Goal: Information Seeking & Learning: Learn about a topic

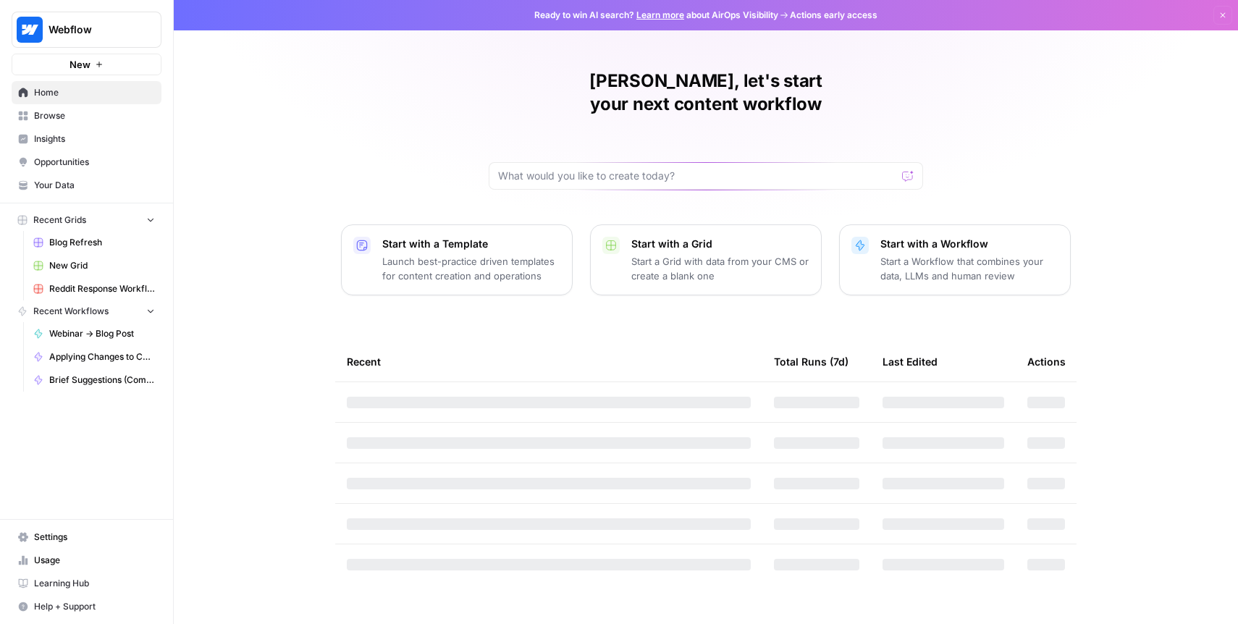
click at [69, 144] on span "Insights" at bounding box center [94, 138] width 121 height 13
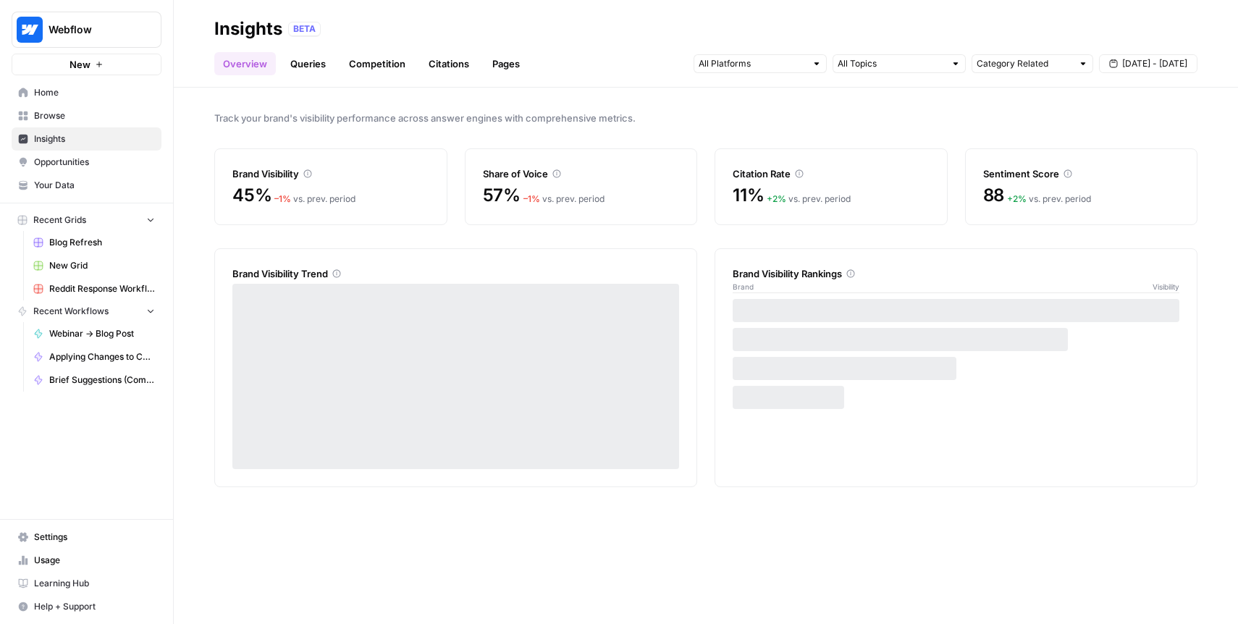
click at [439, 67] on link "Citations" at bounding box center [449, 63] width 58 height 23
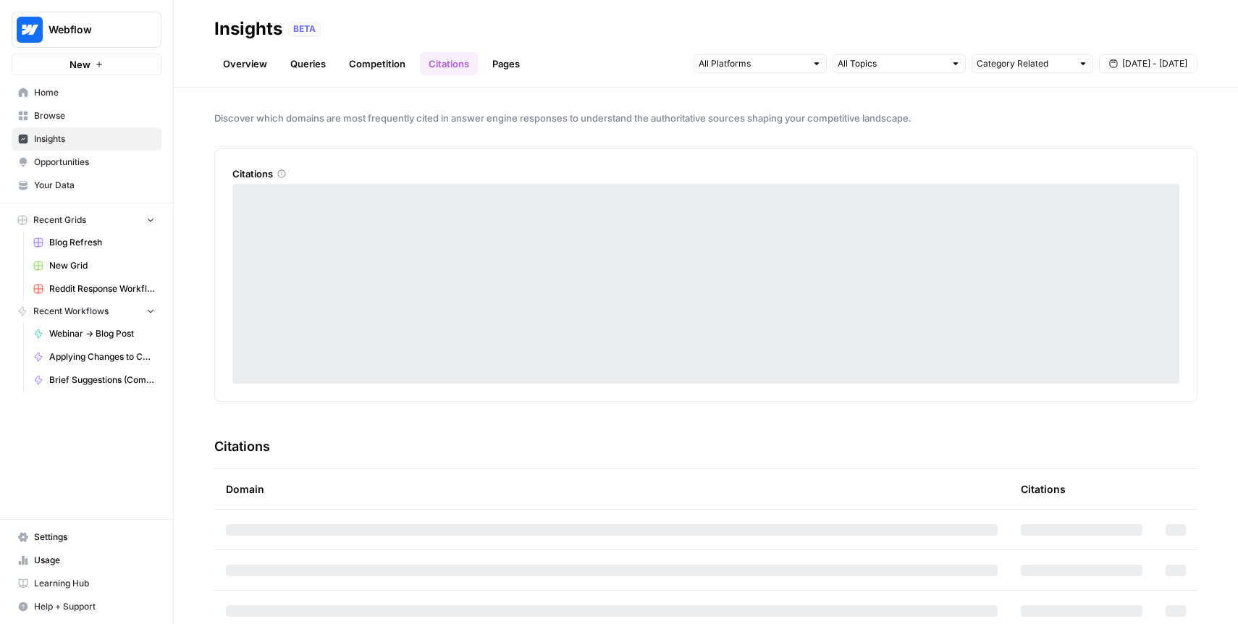
click at [376, 54] on link "Competition" at bounding box center [377, 63] width 74 height 23
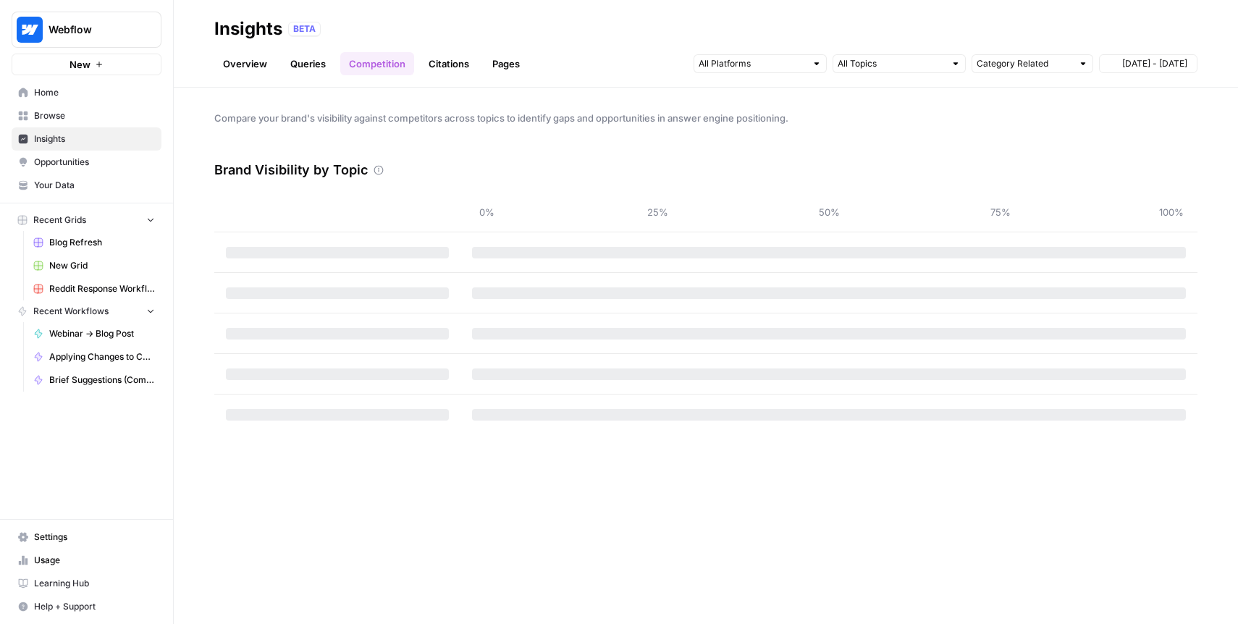
click at [300, 66] on link "Queries" at bounding box center [308, 63] width 53 height 23
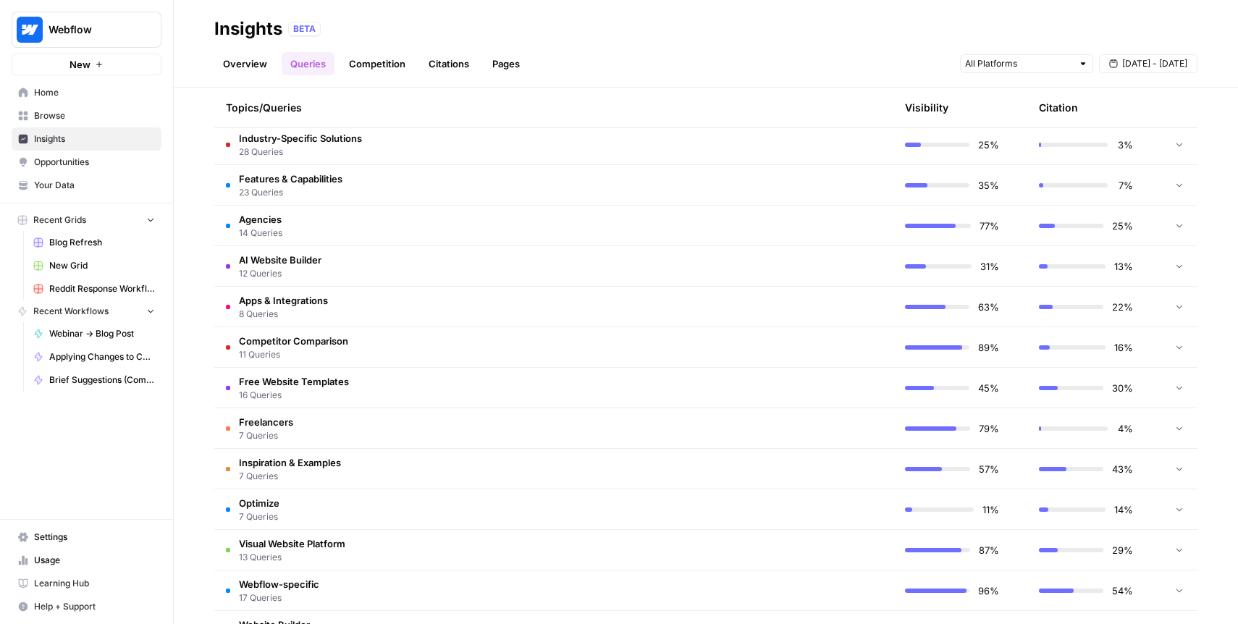
scroll to position [879, 0]
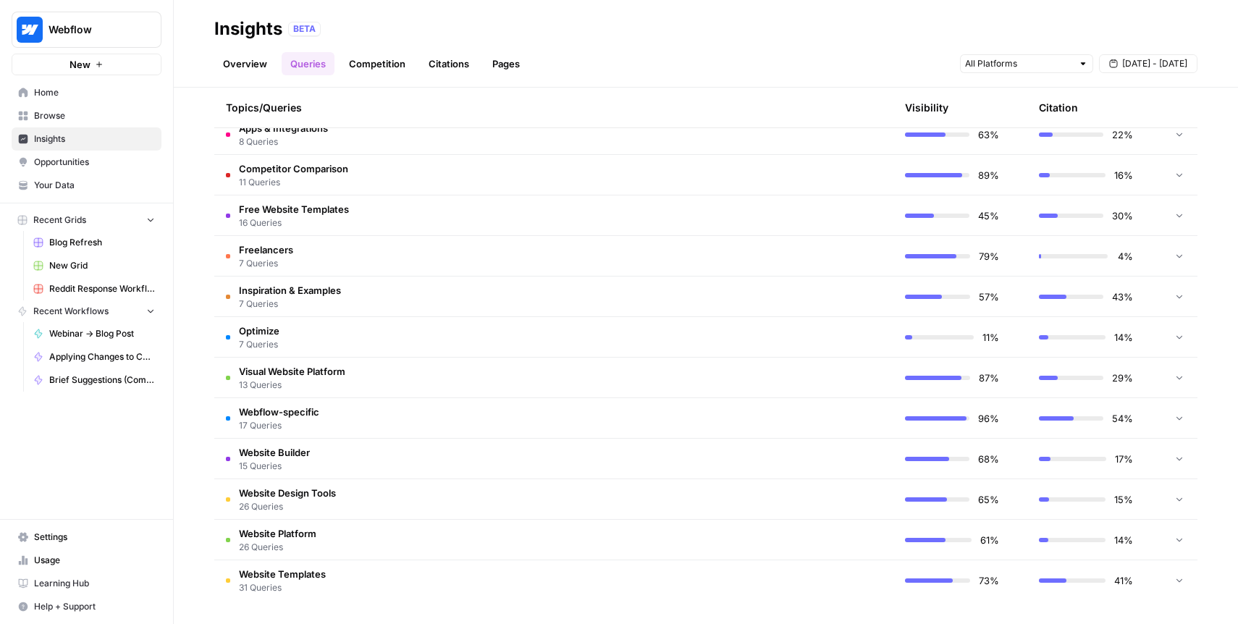
click at [341, 409] on td "Webflow-specific 17 Queries" at bounding box center [485, 418] width 542 height 40
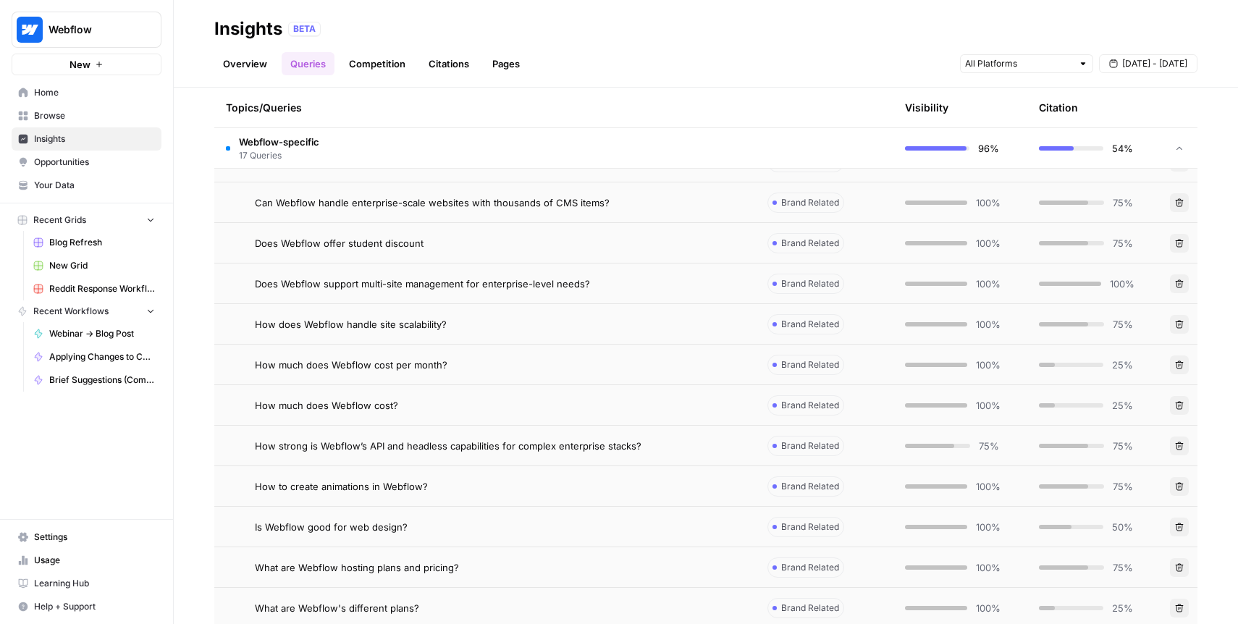
scroll to position [1217, 0]
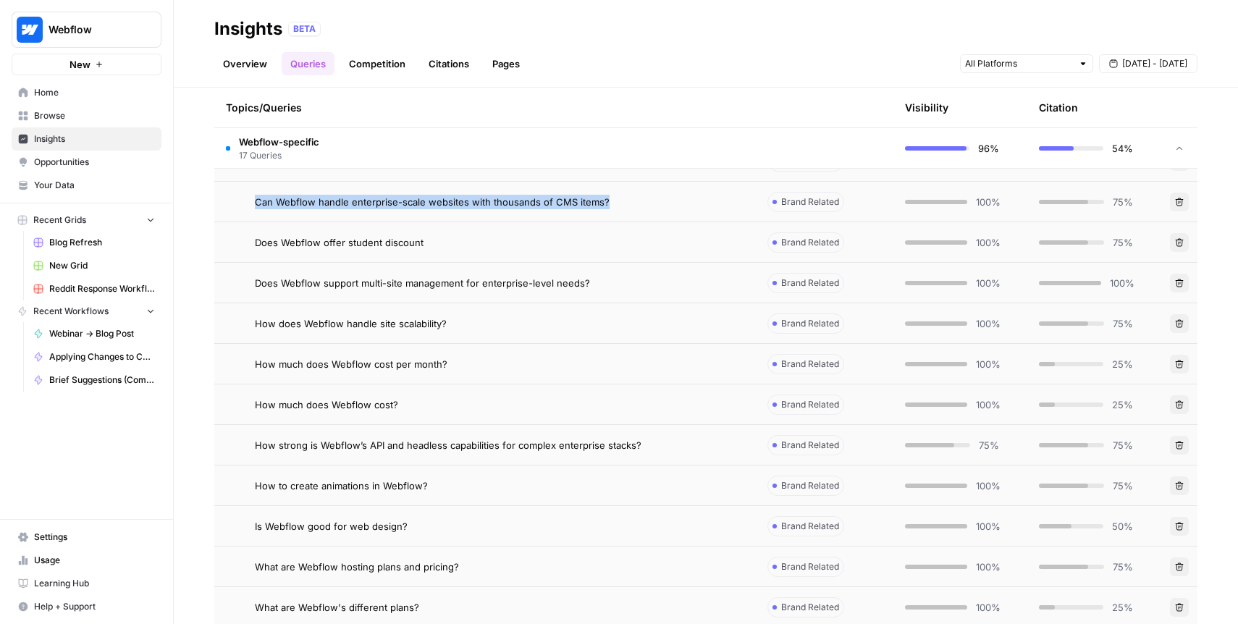
drag, startPoint x: 253, startPoint y: 200, endPoint x: 635, endPoint y: 204, distance: 381.6
click at [634, 203] on div "Can Webflow handle enterprise-scale websites with thousands of CMS items?" at bounding box center [485, 202] width 518 height 14
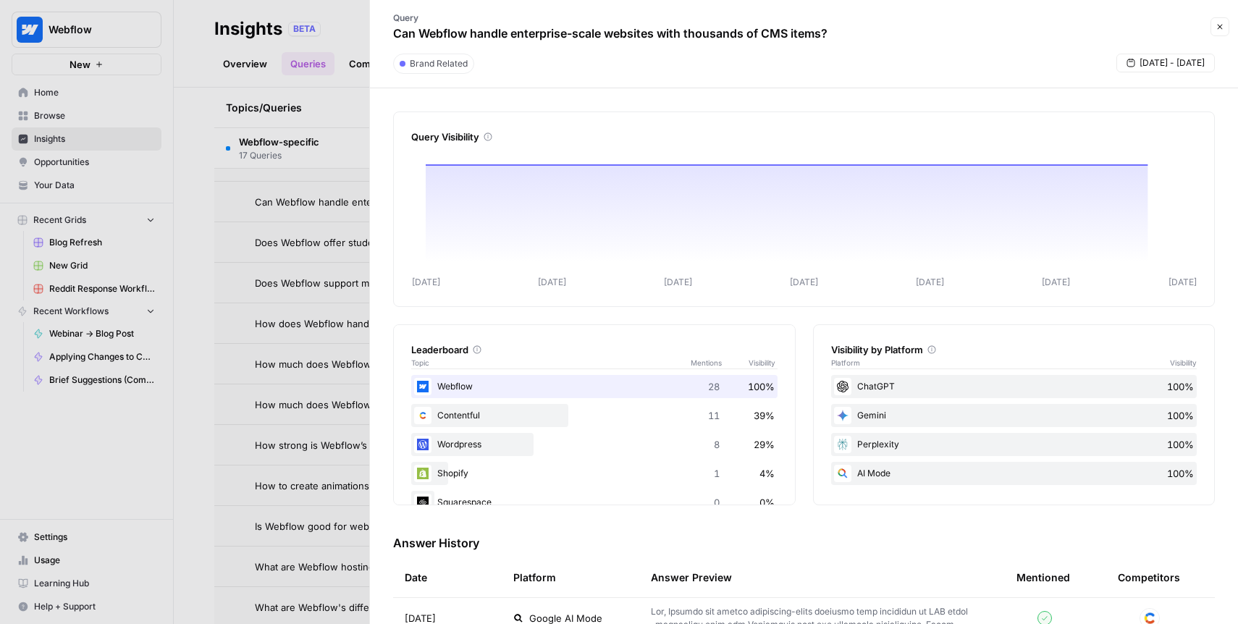
click at [573, 35] on p "Can Webflow handle enterprise-scale websites with thousands of CMS items?" at bounding box center [610, 33] width 434 height 17
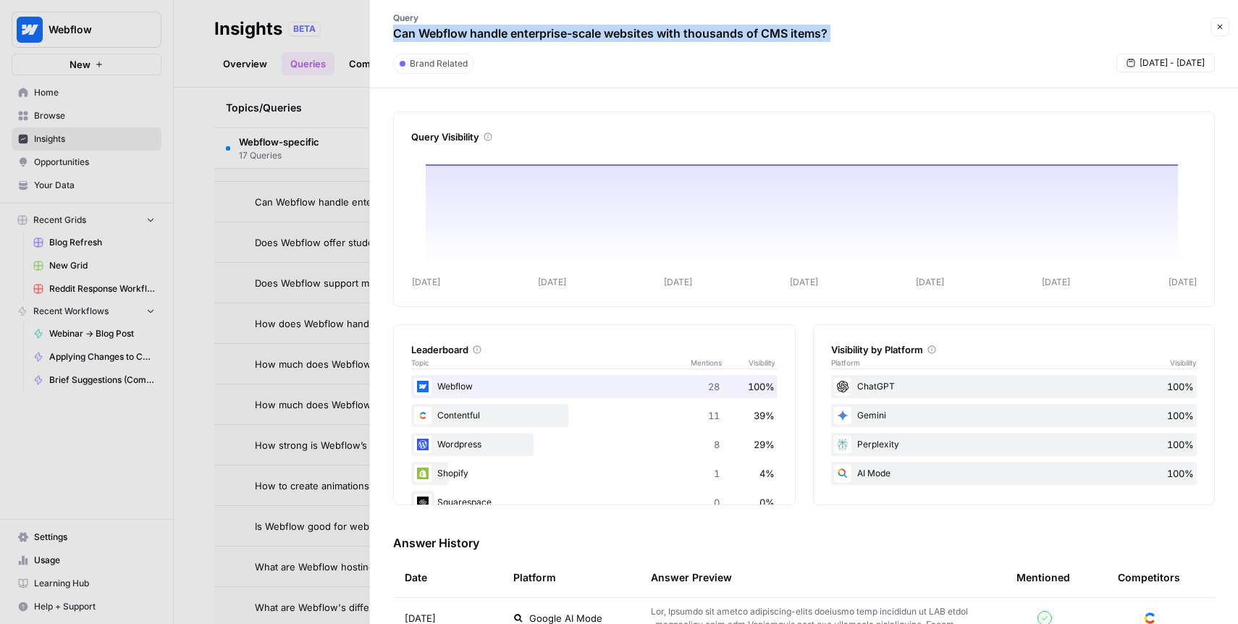
click at [573, 35] on p "Can Webflow handle enterprise-scale websites with thousands of CMS items?" at bounding box center [610, 33] width 434 height 17
copy div "Can Webflow handle enterprise-scale websites with thousands of CMS items? Close"
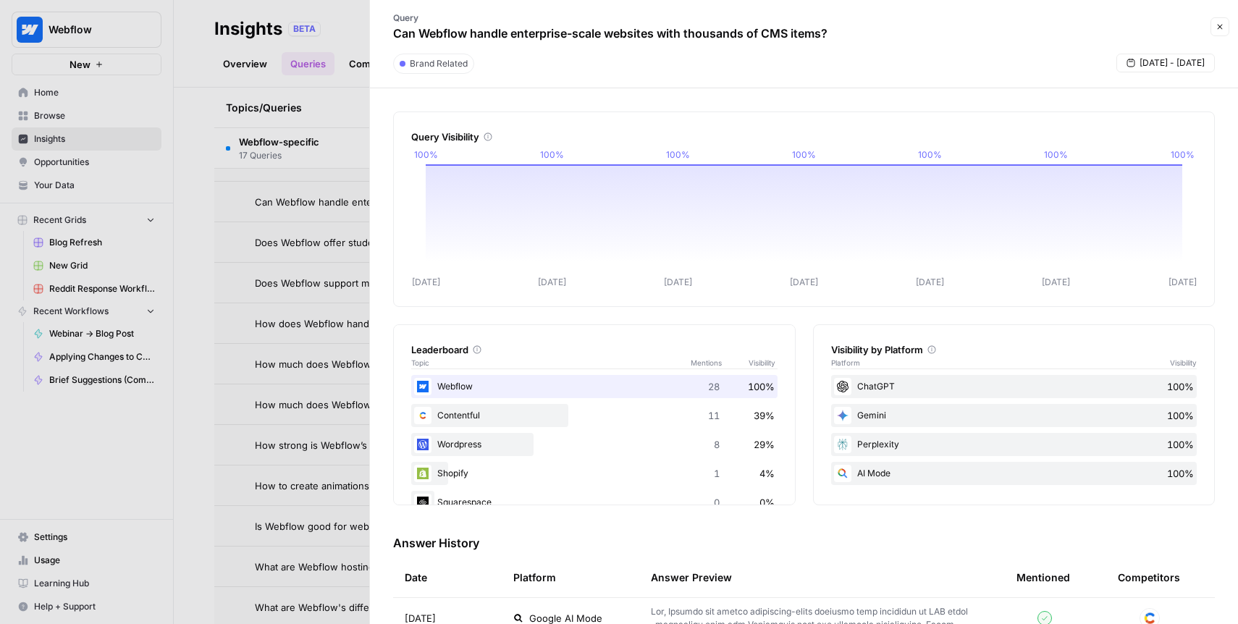
click at [301, 223] on div at bounding box center [619, 312] width 1238 height 624
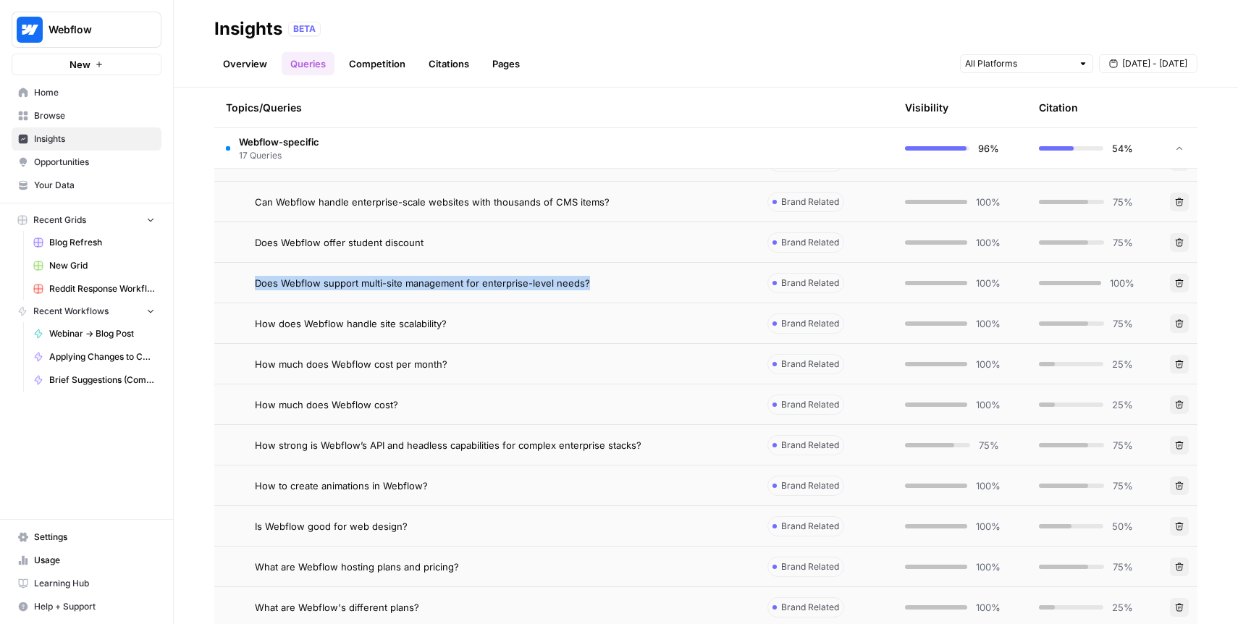
drag, startPoint x: 257, startPoint y: 283, endPoint x: 602, endPoint y: 280, distance: 344.7
click at [602, 280] on div "Does Webflow support multi-site management for enterprise-level needs?" at bounding box center [499, 283] width 489 height 14
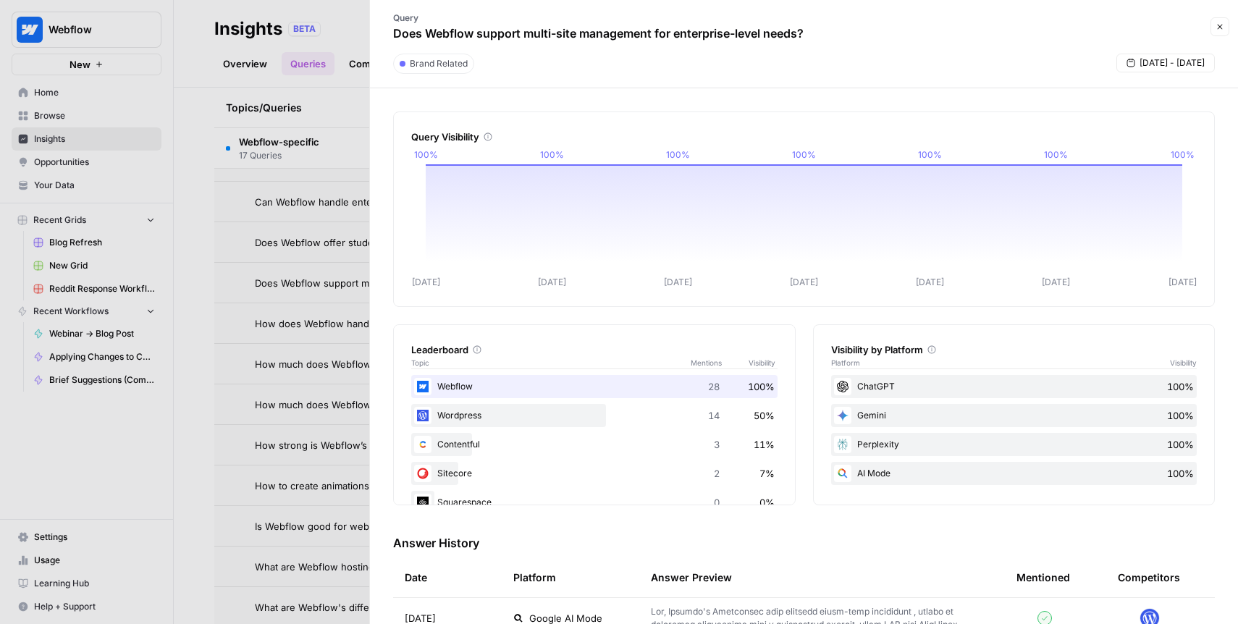
click at [225, 262] on div at bounding box center [619, 312] width 1238 height 624
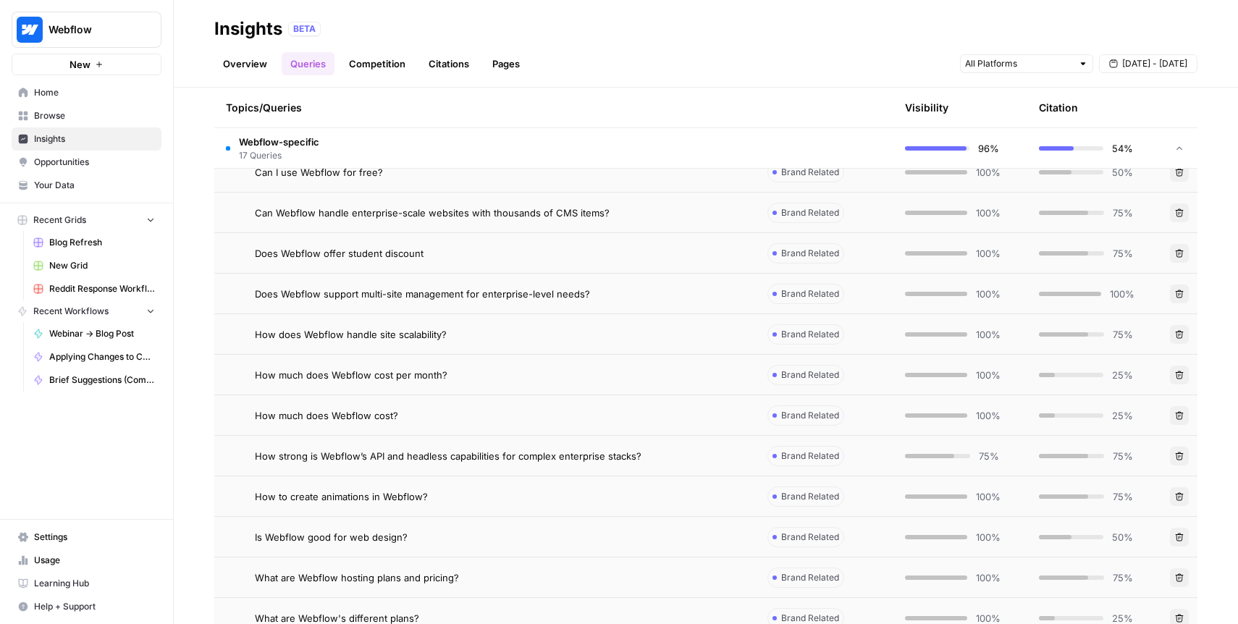
scroll to position [1209, 0]
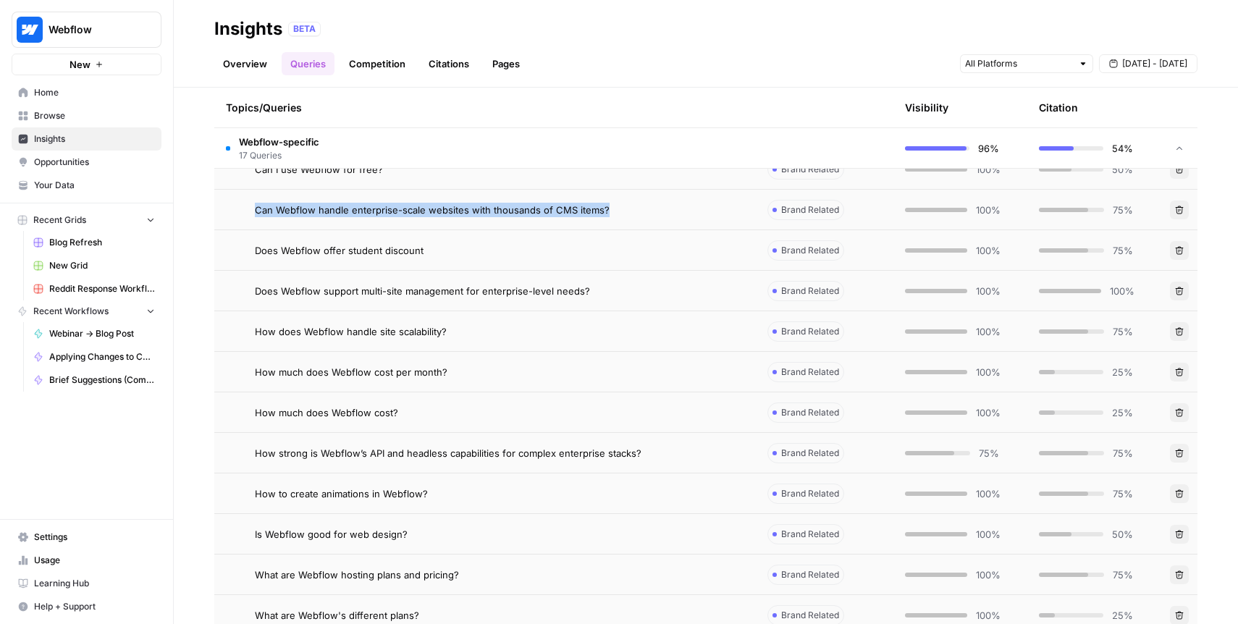
drag, startPoint x: 252, startPoint y: 206, endPoint x: 645, endPoint y: 207, distance: 393.2
click at [645, 207] on div "Can Webflow handle enterprise-scale websites with thousands of CMS items?" at bounding box center [485, 210] width 518 height 14
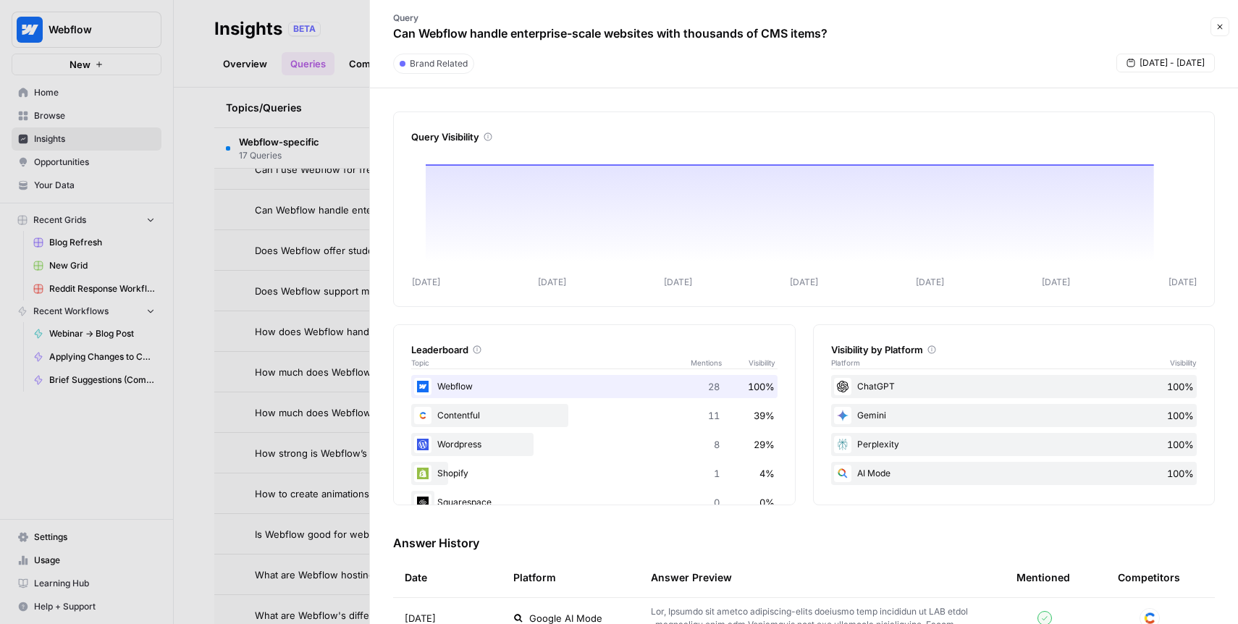
click at [610, 28] on p "Can Webflow handle enterprise-scale websites with thousands of CMS items?" at bounding box center [610, 33] width 434 height 17
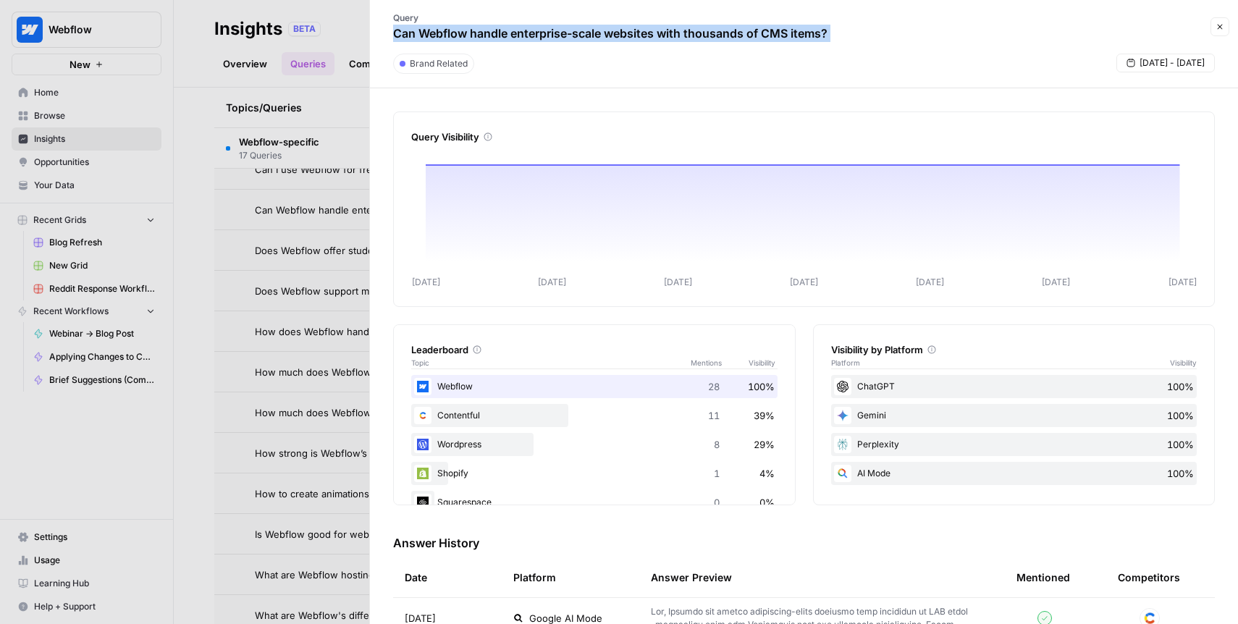
click at [610, 28] on p "Can Webflow handle enterprise-scale websites with thousands of CMS items?" at bounding box center [610, 33] width 434 height 17
copy div "Can Webflow handle enterprise-scale websites with thousands of CMS items? Close"
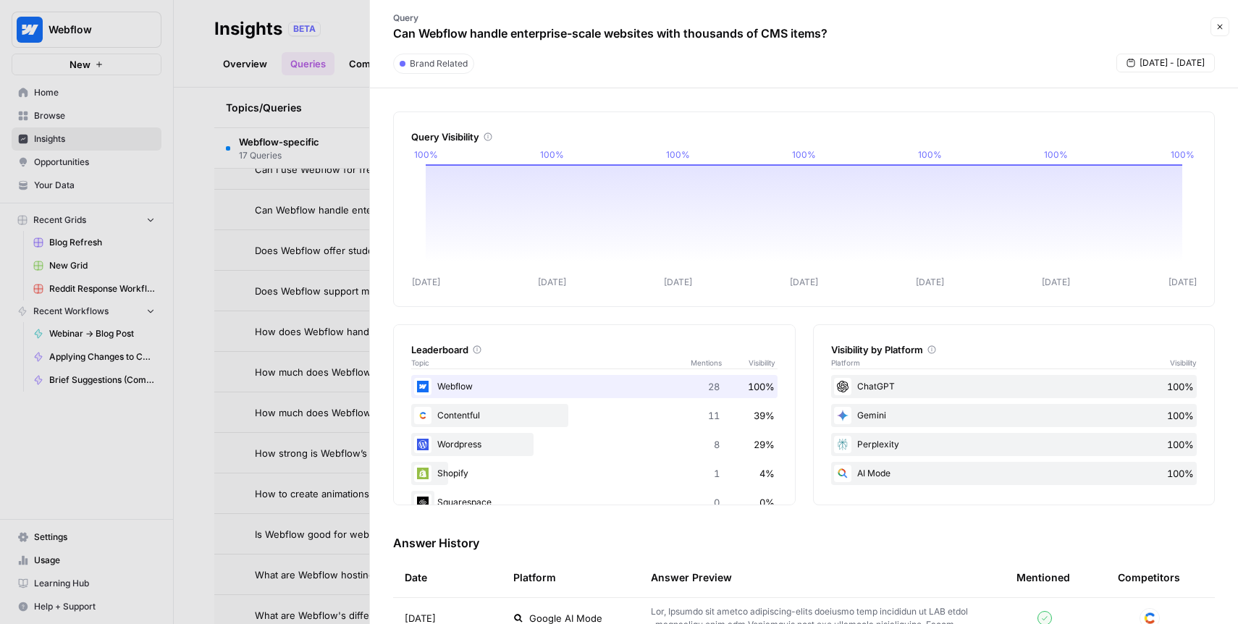
click at [558, 35] on p "Can Webflow handle enterprise-scale websites with thousands of CMS items?" at bounding box center [610, 33] width 434 height 17
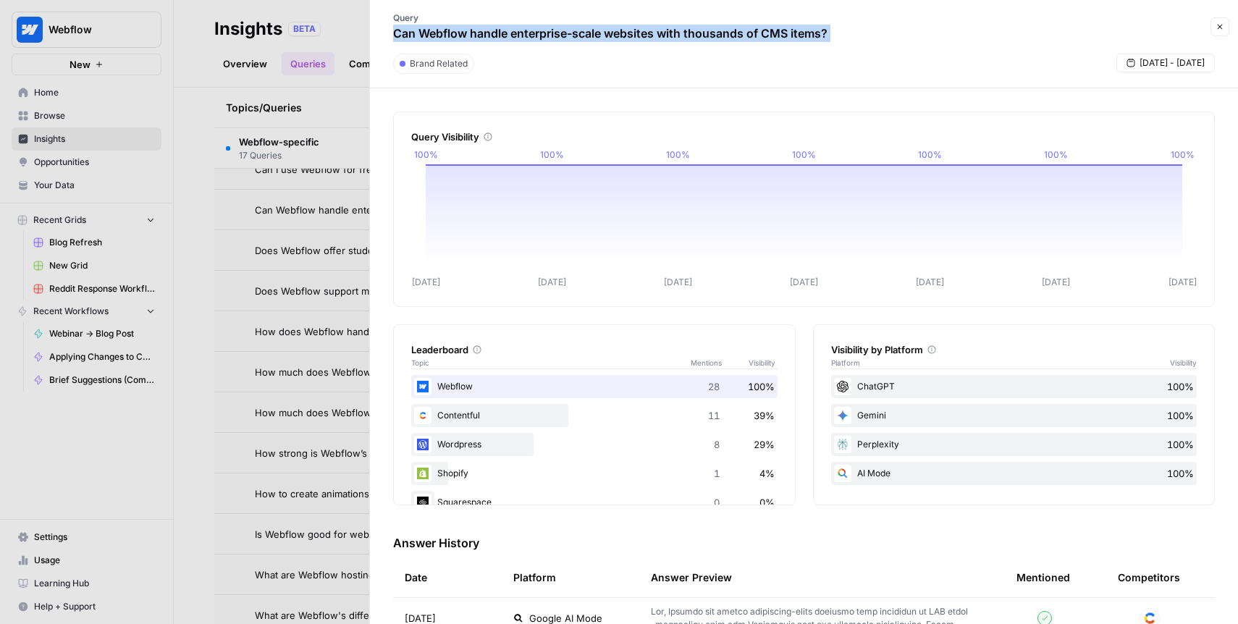
click at [558, 35] on p "Can Webflow handle enterprise-scale websites with thousands of CMS items?" at bounding box center [610, 33] width 434 height 17
copy div "Can Webflow handle enterprise-scale websites with thousands of CMS items? Close"
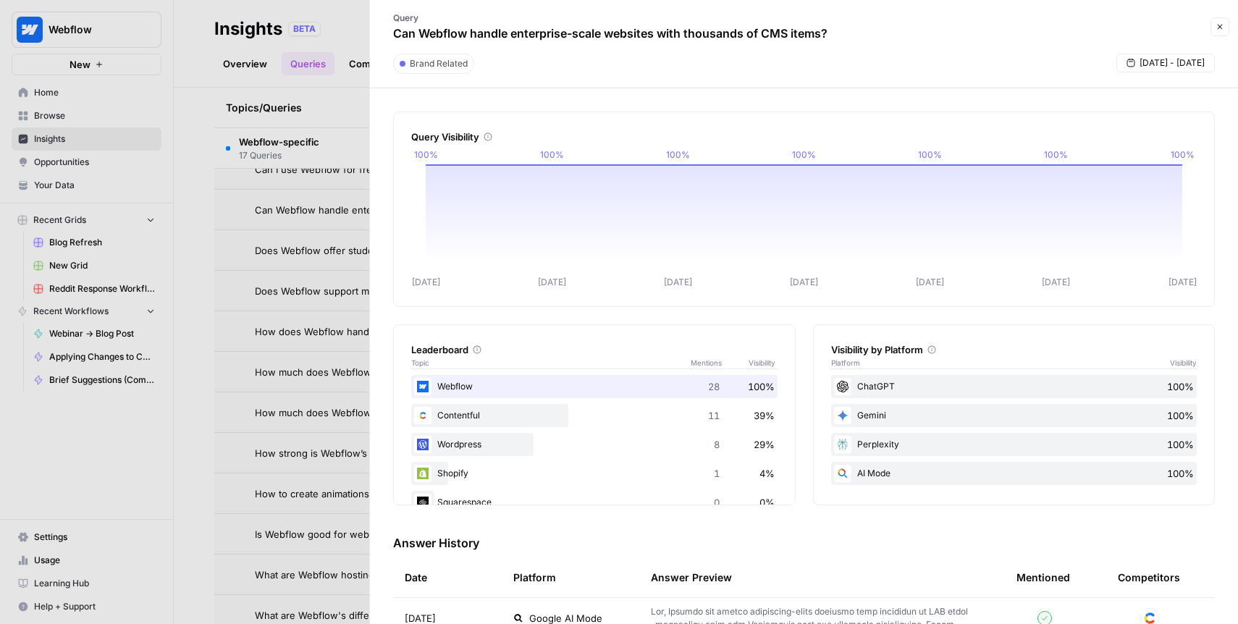
click at [354, 87] on div at bounding box center [619, 312] width 1238 height 624
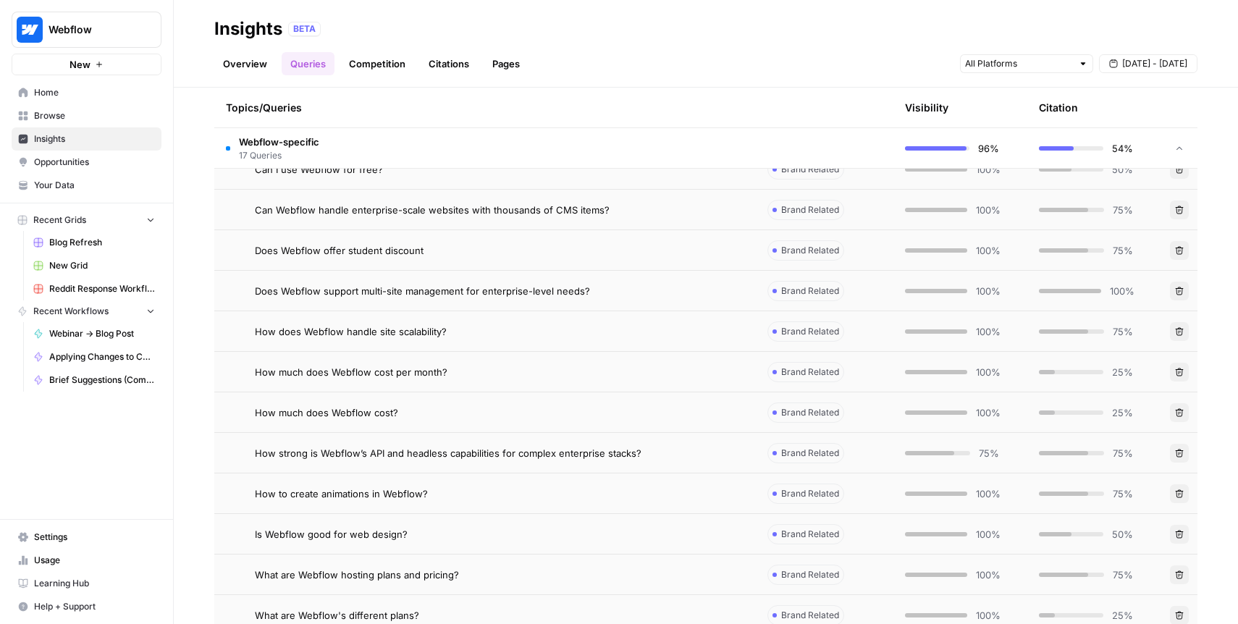
click at [476, 285] on span "Does Webflow support multi-site management for enterprise-level needs?" at bounding box center [422, 291] width 335 height 14
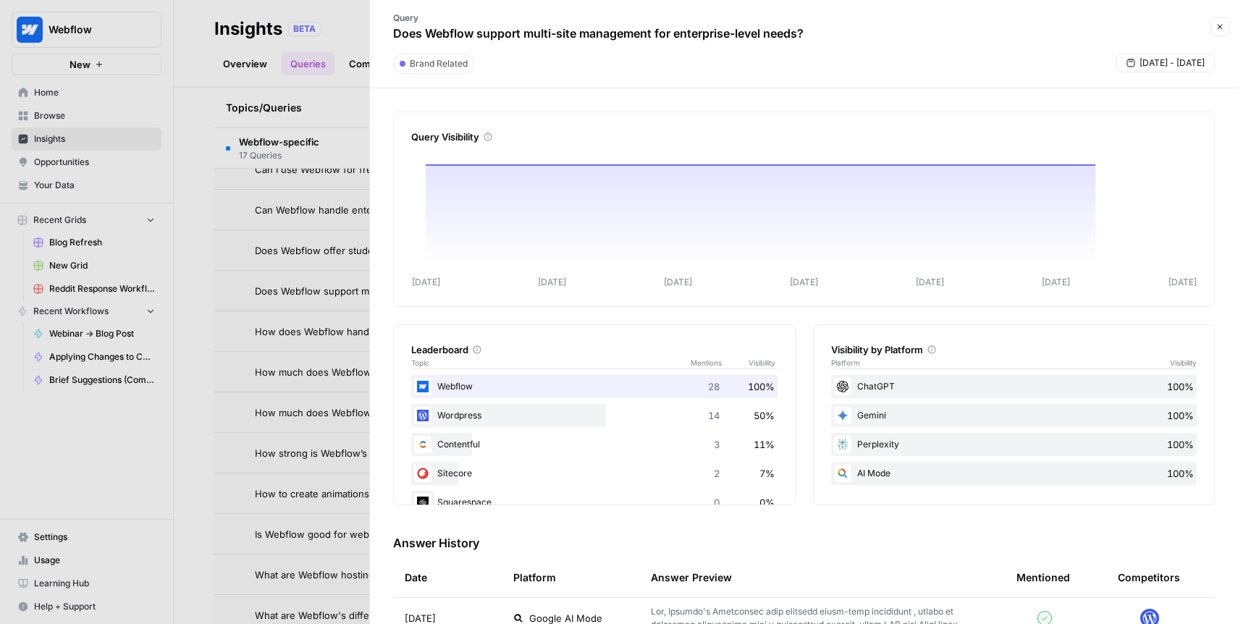
click at [681, 38] on p "Does Webflow support multi-site management for enterprise-level needs?" at bounding box center [598, 33] width 411 height 17
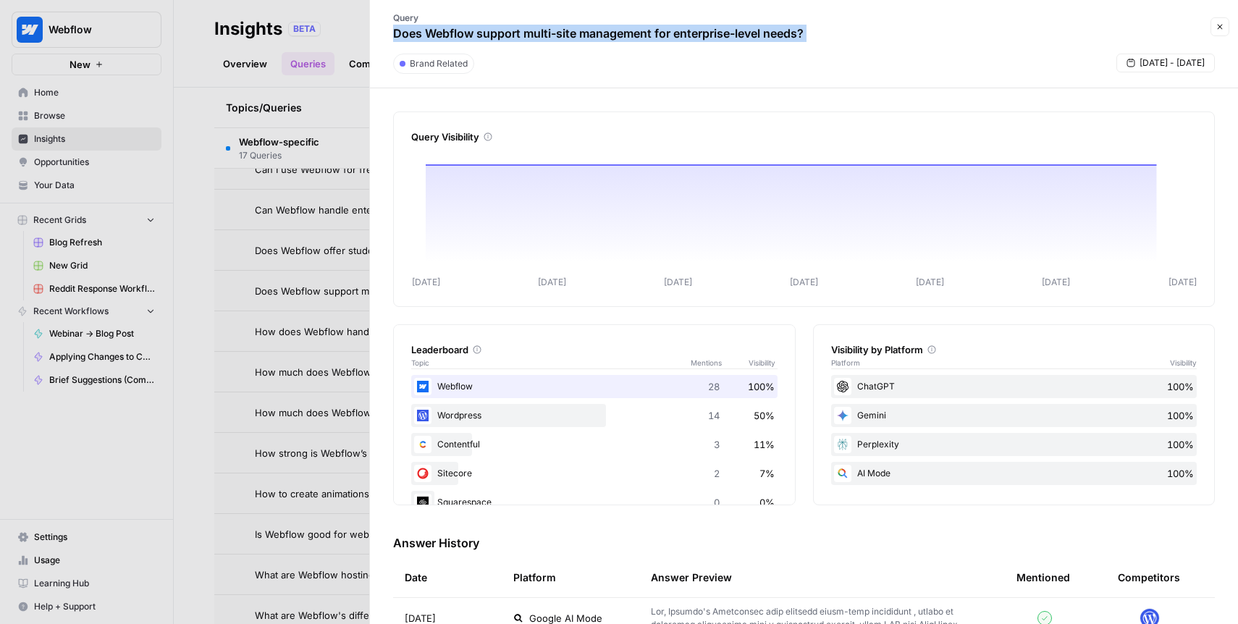
click at [681, 38] on p "Does Webflow support multi-site management for enterprise-level needs?" at bounding box center [598, 33] width 411 height 17
copy div "Does Webflow support multi-site management for enterprise-level needs? Close"
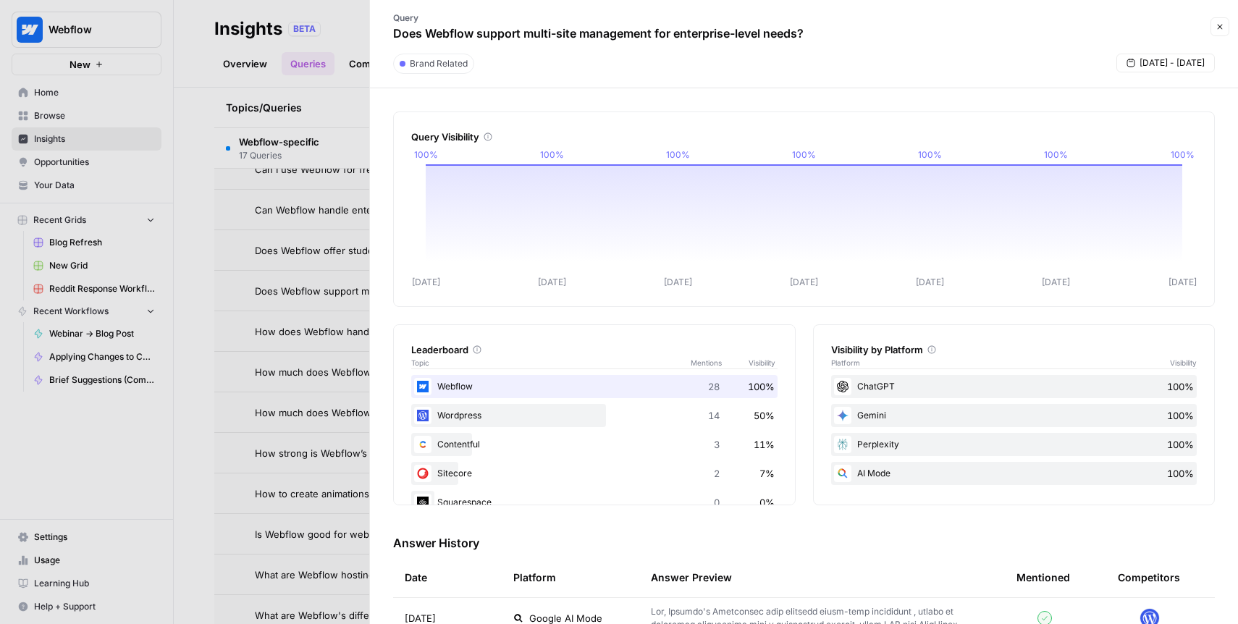
click at [300, 230] on div at bounding box center [619, 312] width 1238 height 624
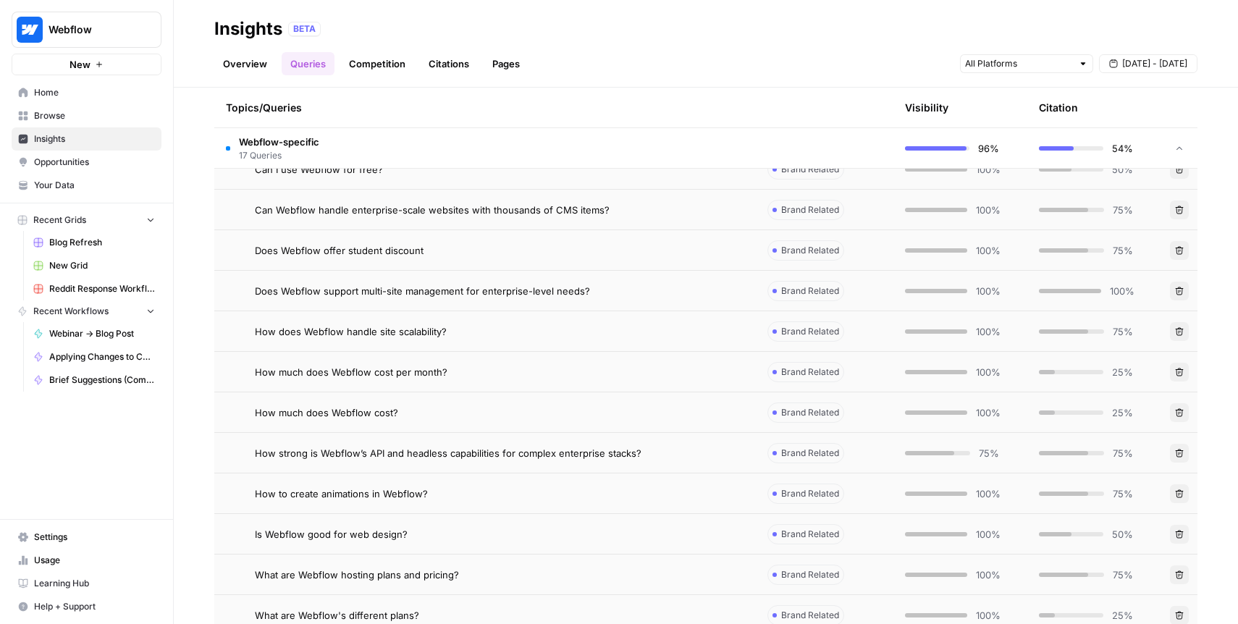
click at [497, 452] on span "How strong is Webflow’s API and headless capabilities for complex enterprise st…" at bounding box center [448, 453] width 387 height 14
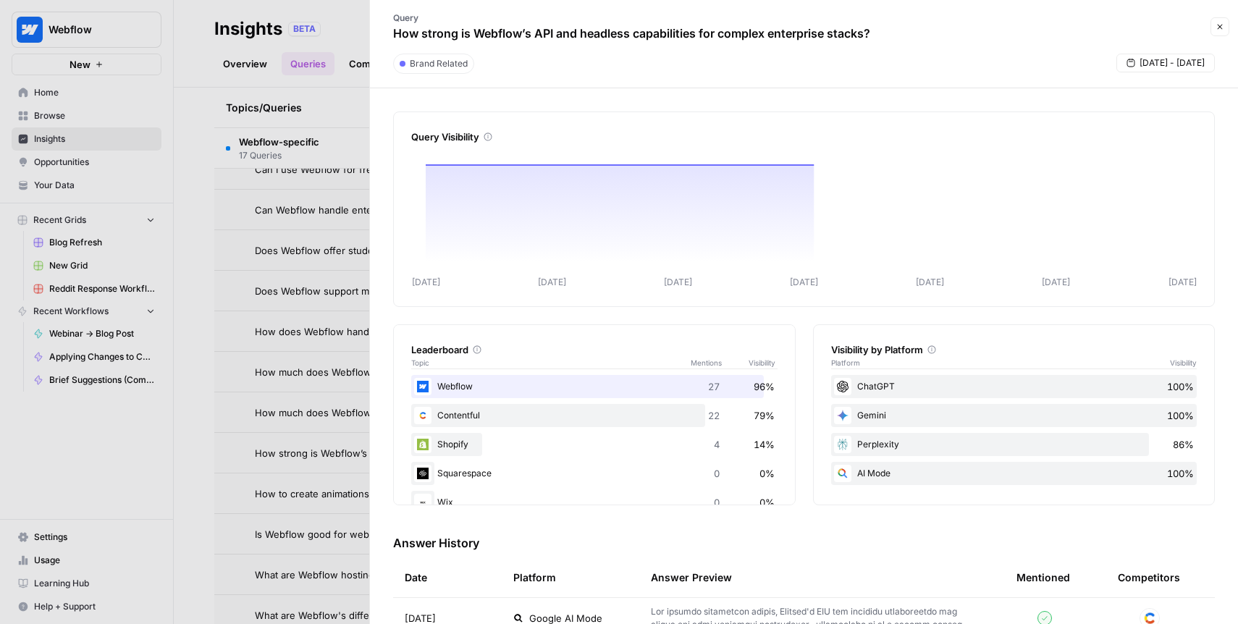
click at [606, 25] on p "How strong is Webflow’s API and headless capabilities for complex enterprise st…" at bounding box center [631, 33] width 477 height 17
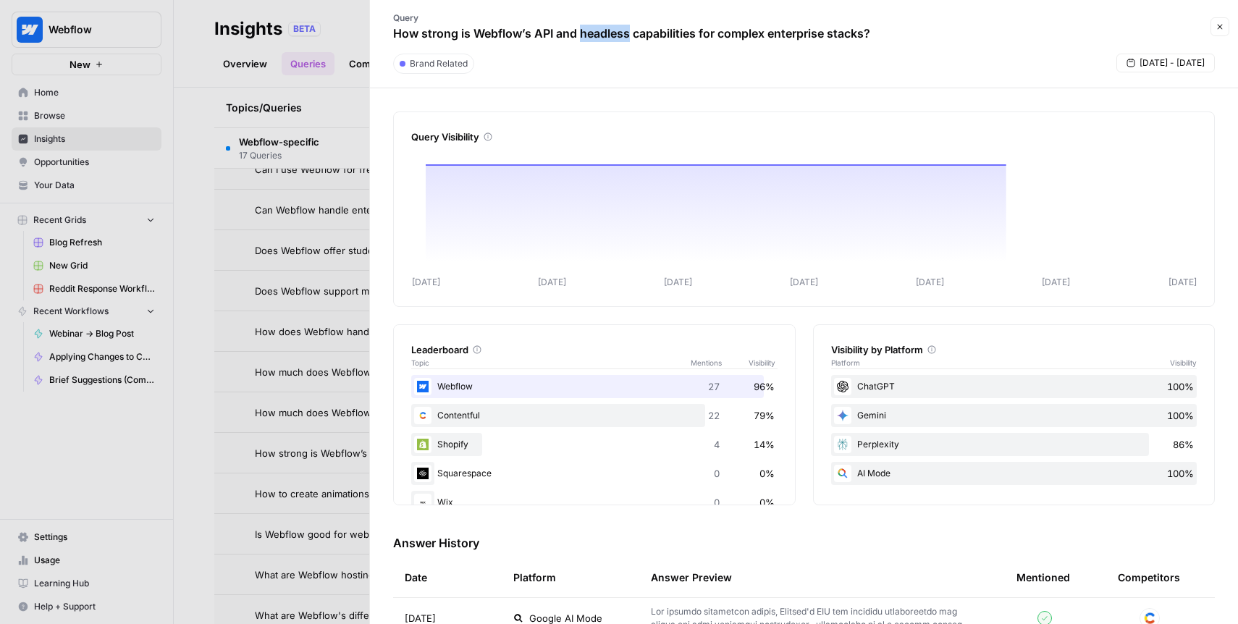
click at [606, 25] on p "How strong is Webflow’s API and headless capabilities for complex enterprise st…" at bounding box center [631, 33] width 477 height 17
click at [586, 39] on p "How strong is Webflow’s API and headless capabilities for complex enterprise st…" at bounding box center [631, 33] width 477 height 17
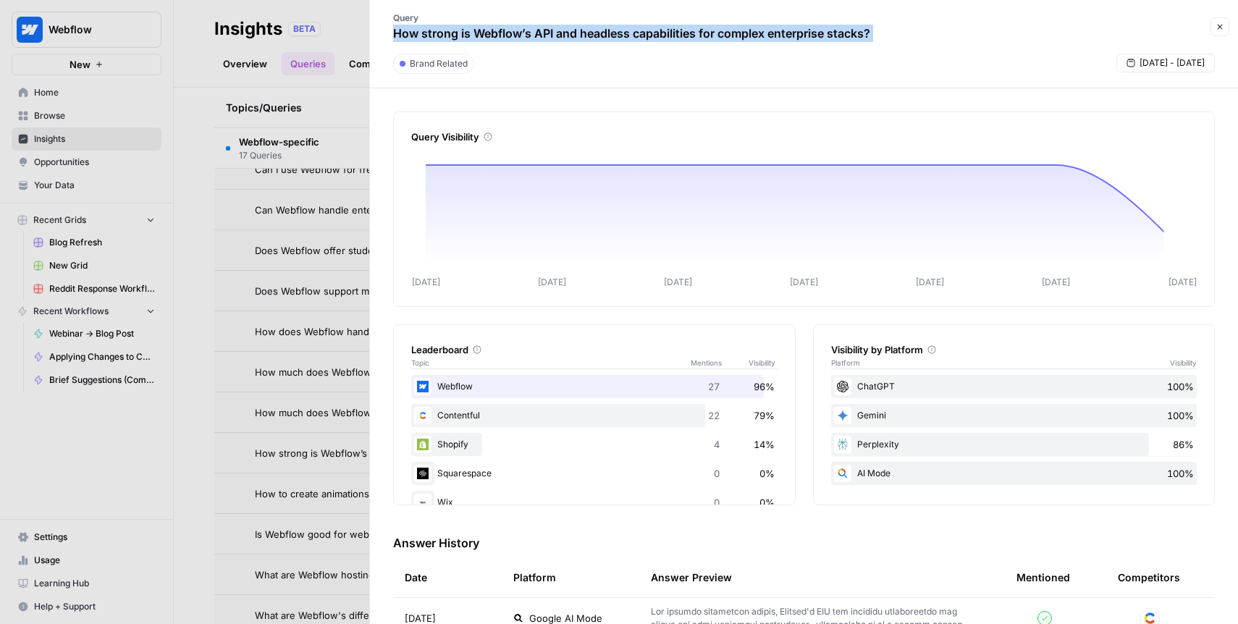
click at [586, 39] on p "How strong is Webflow’s API and headless capabilities for complex enterprise st…" at bounding box center [631, 33] width 477 height 17
copy div "How strong is Webflow’s API and headless capabilities for complex enterprise st…"
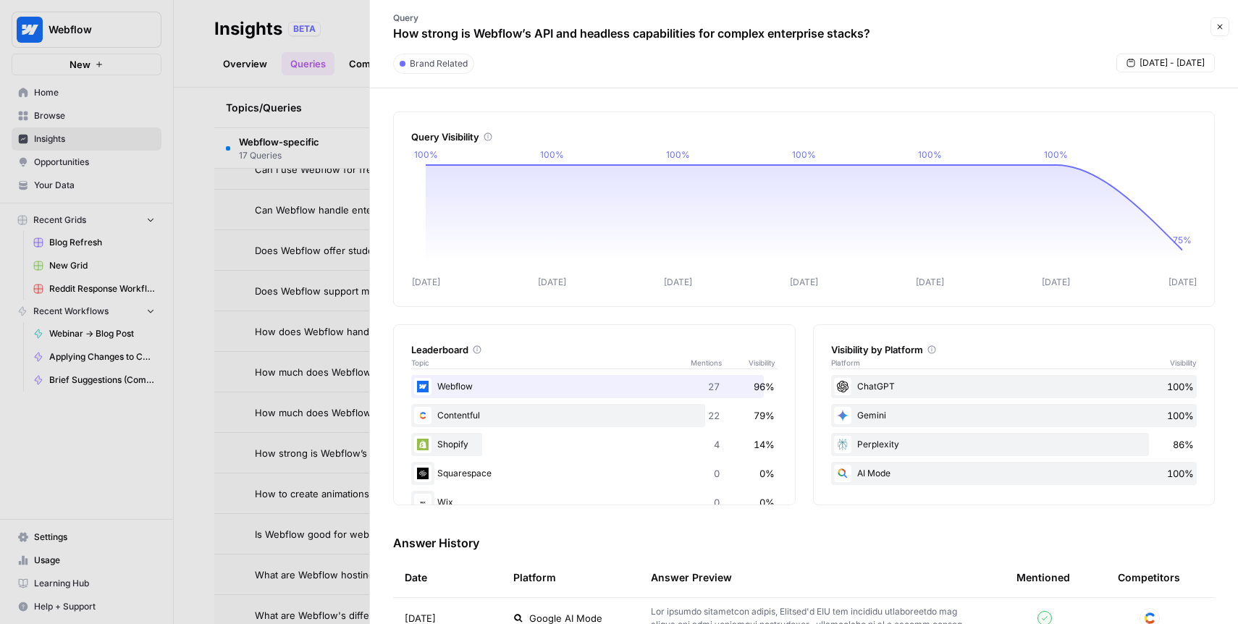
click at [281, 327] on div at bounding box center [619, 312] width 1238 height 624
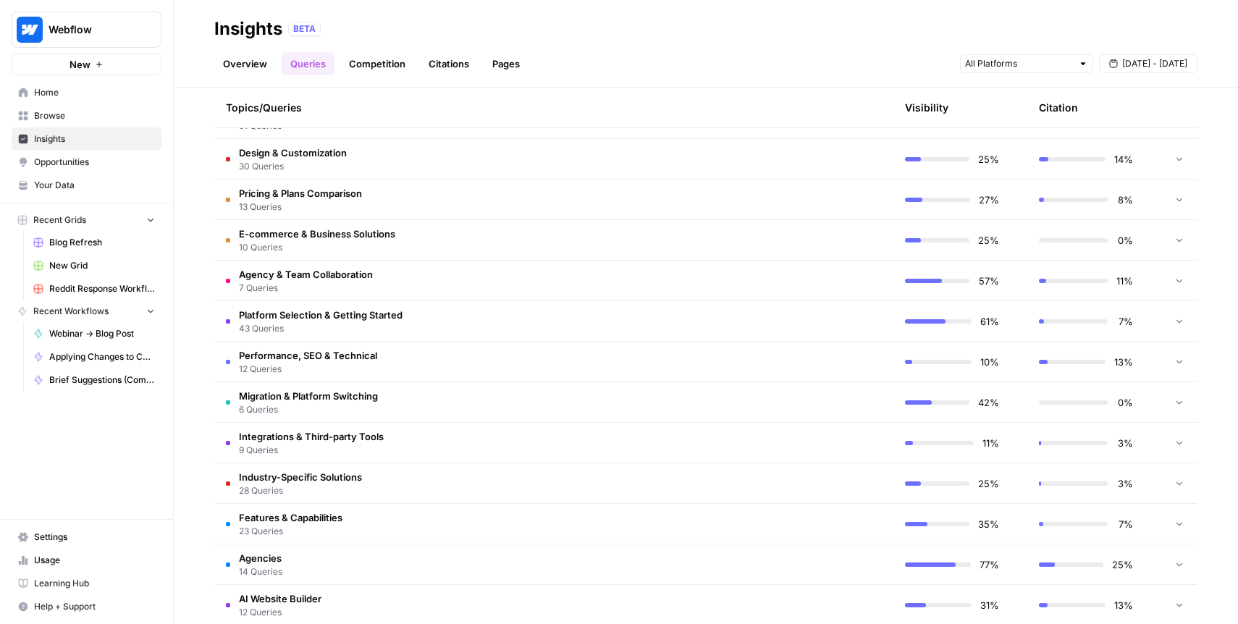
scroll to position [383, 0]
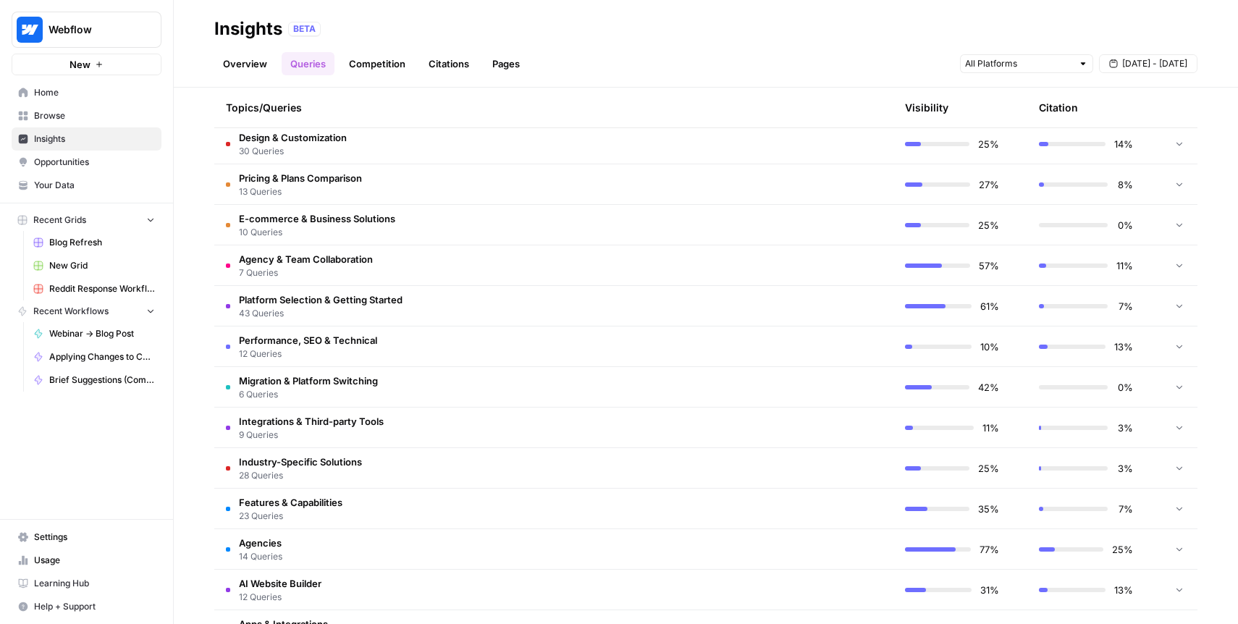
click at [387, 220] on span "E-commerce & Business Solutions" at bounding box center [317, 218] width 156 height 14
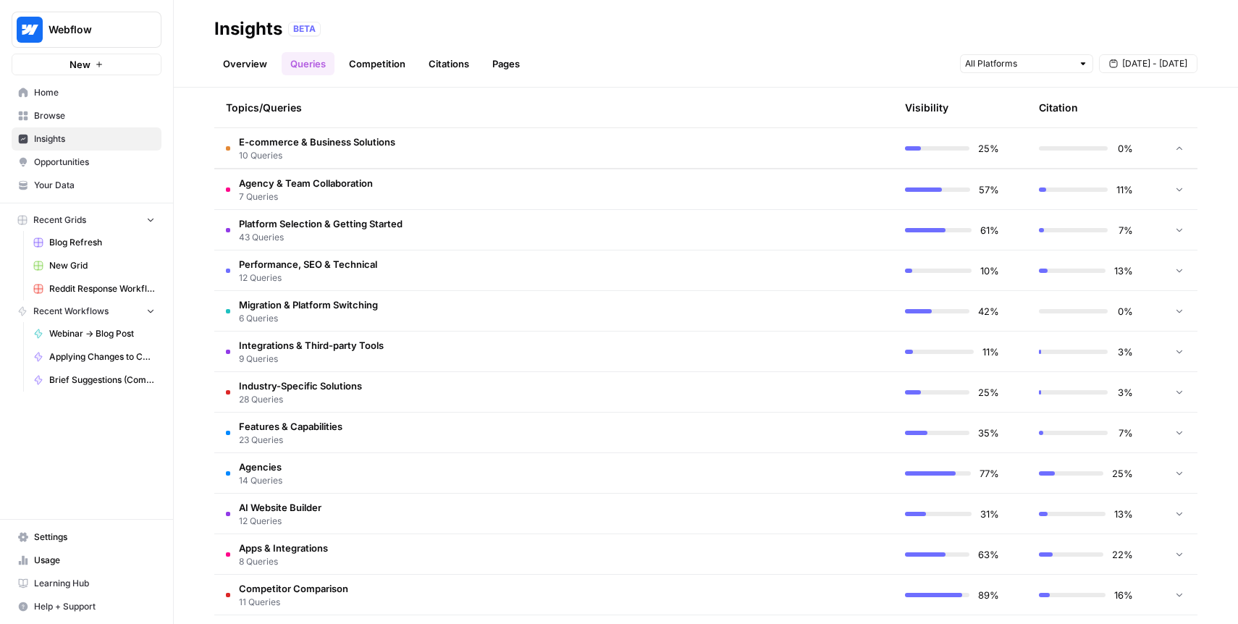
scroll to position [854, 0]
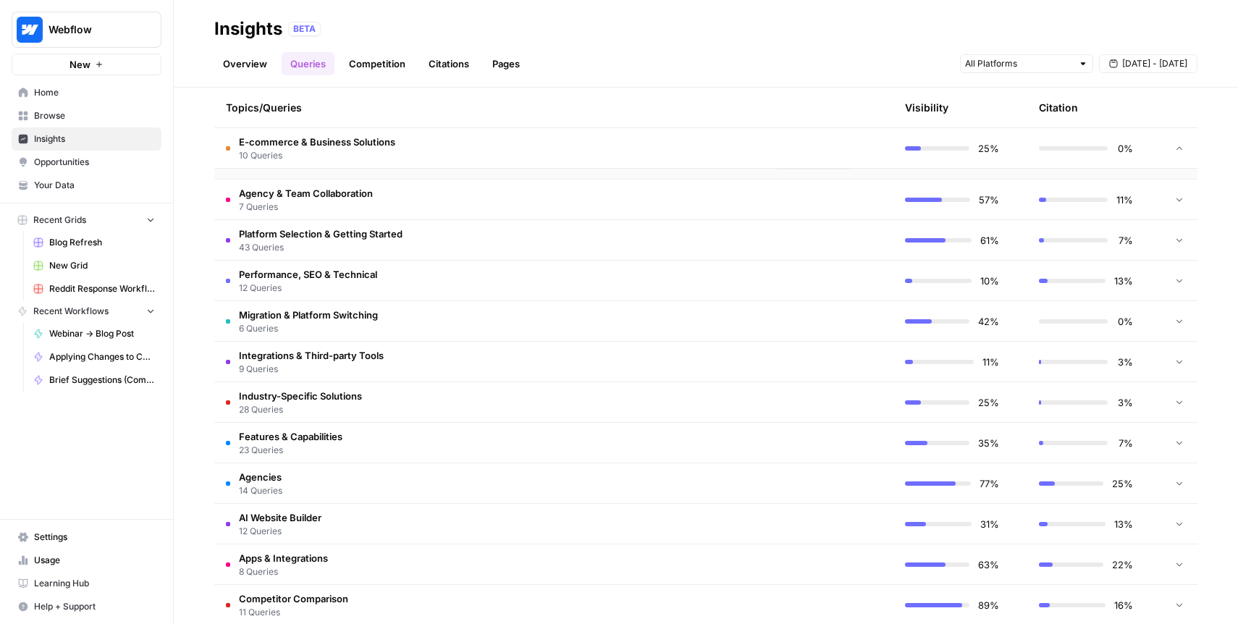
click at [392, 185] on td "Agency & Team Collaboration 7 Queries" at bounding box center [485, 200] width 542 height 40
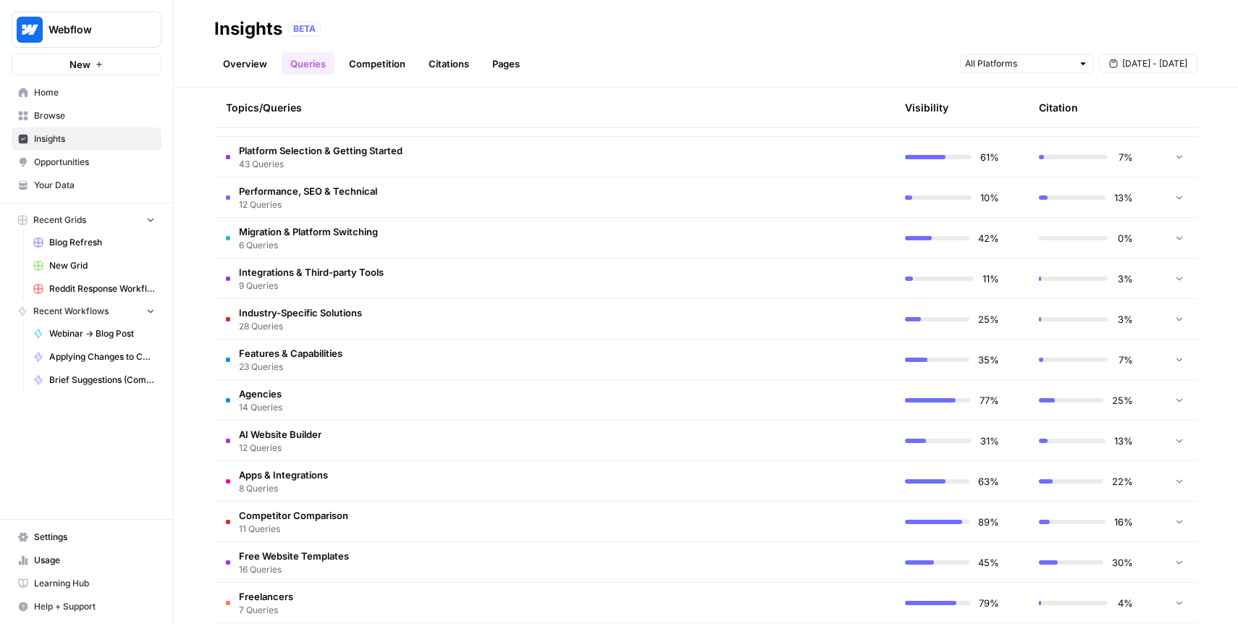
scroll to position [1195, 0]
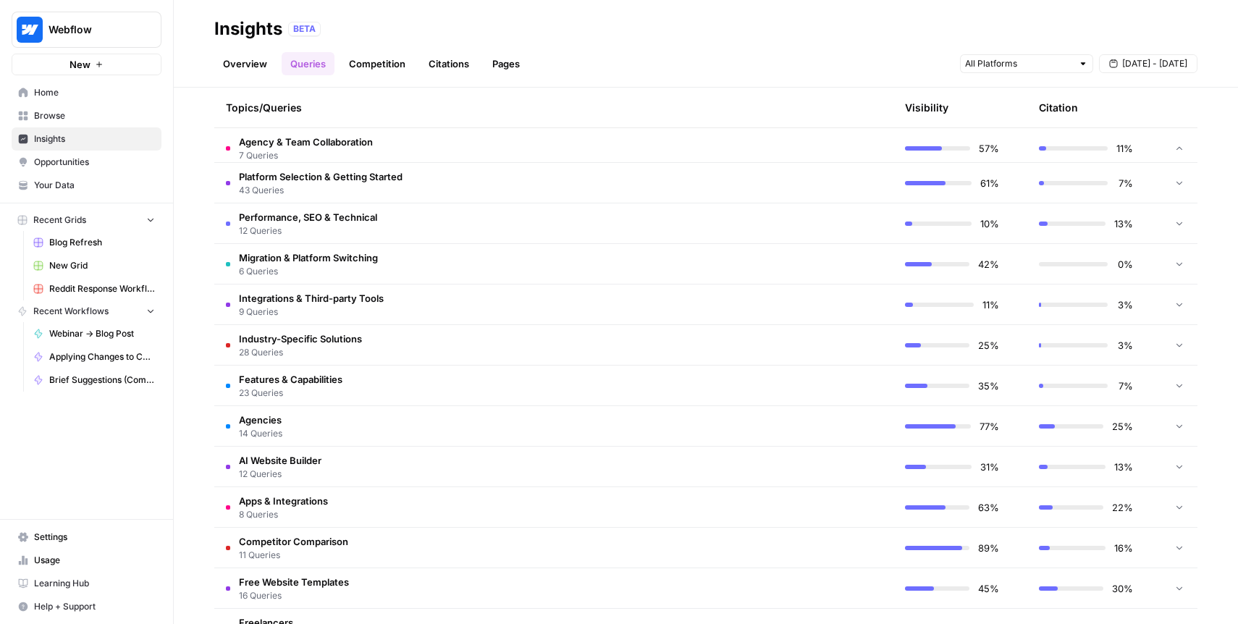
click at [453, 191] on td "Platform Selection & Getting Started 43 Queries" at bounding box center [485, 183] width 542 height 40
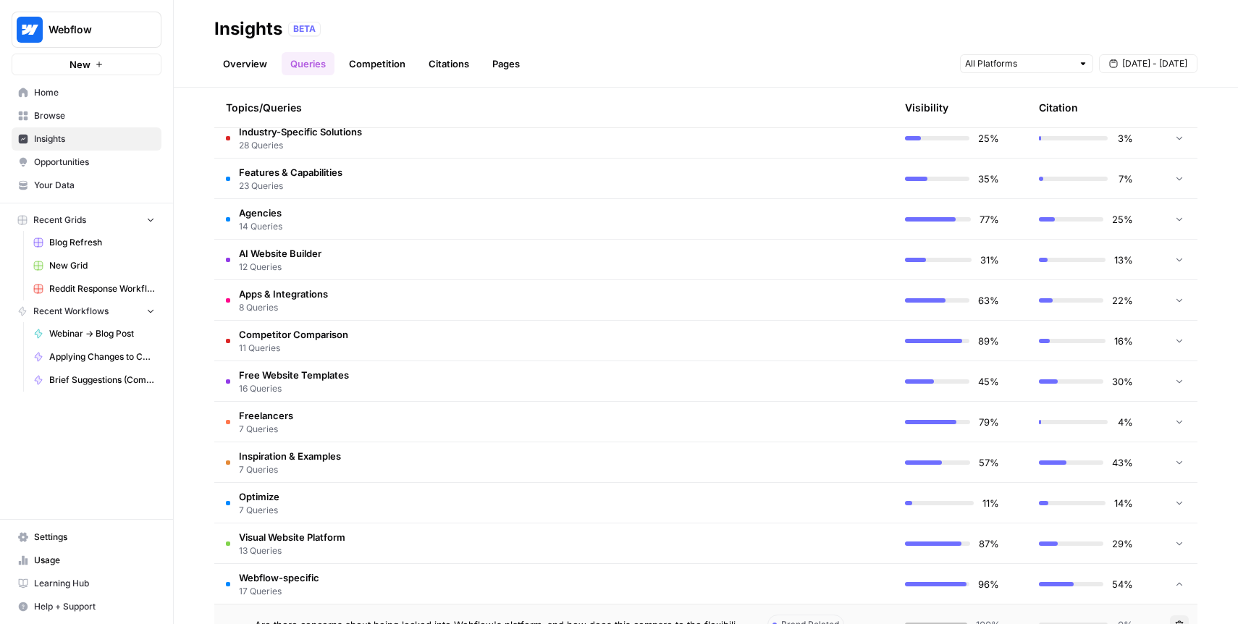
scroll to position [3120, 0]
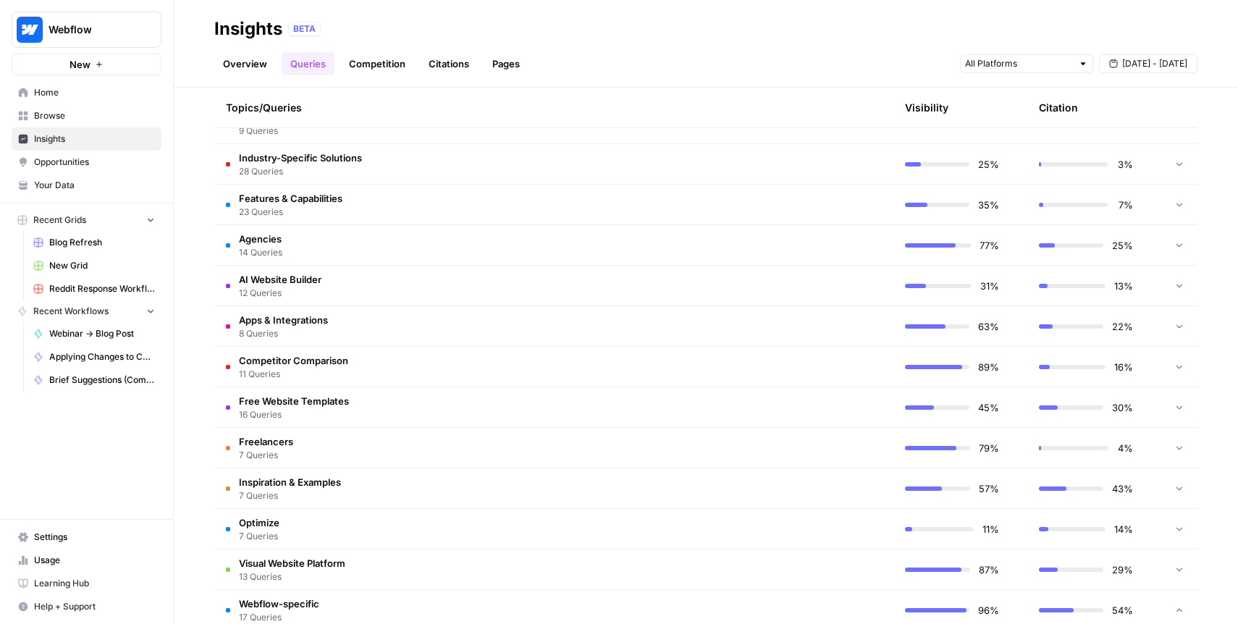
click at [433, 163] on td "Industry-Specific Solutions 28 Queries" at bounding box center [485, 164] width 542 height 40
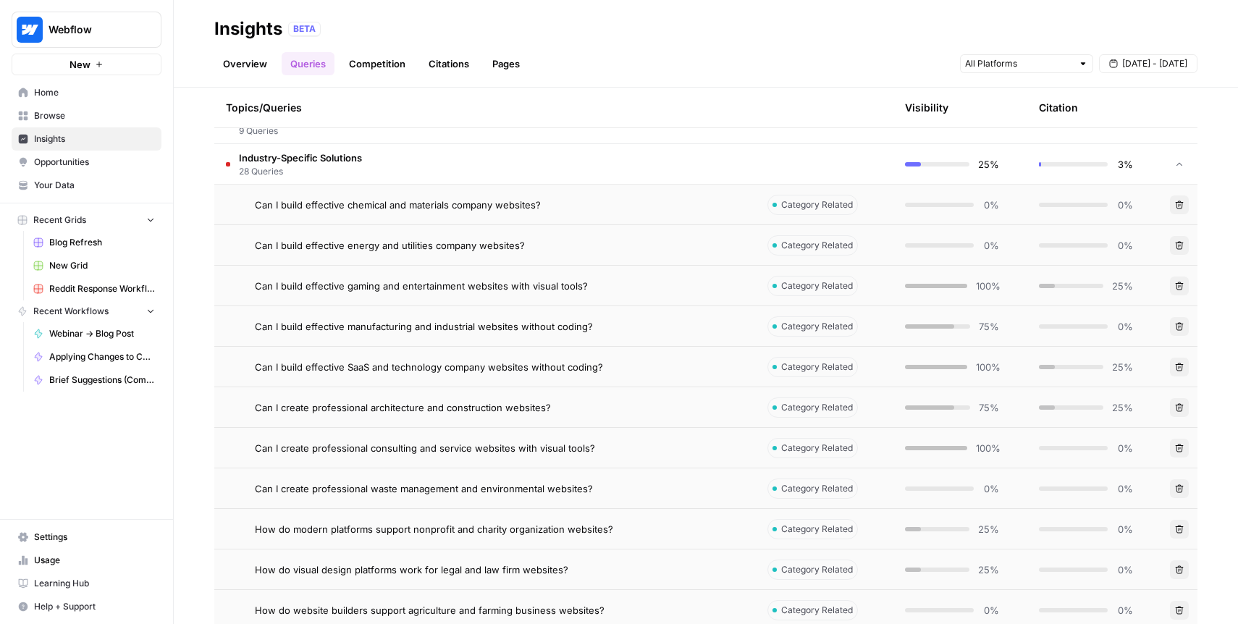
click at [435, 162] on td "Industry-Specific Solutions 28 Queries" at bounding box center [485, 164] width 542 height 40
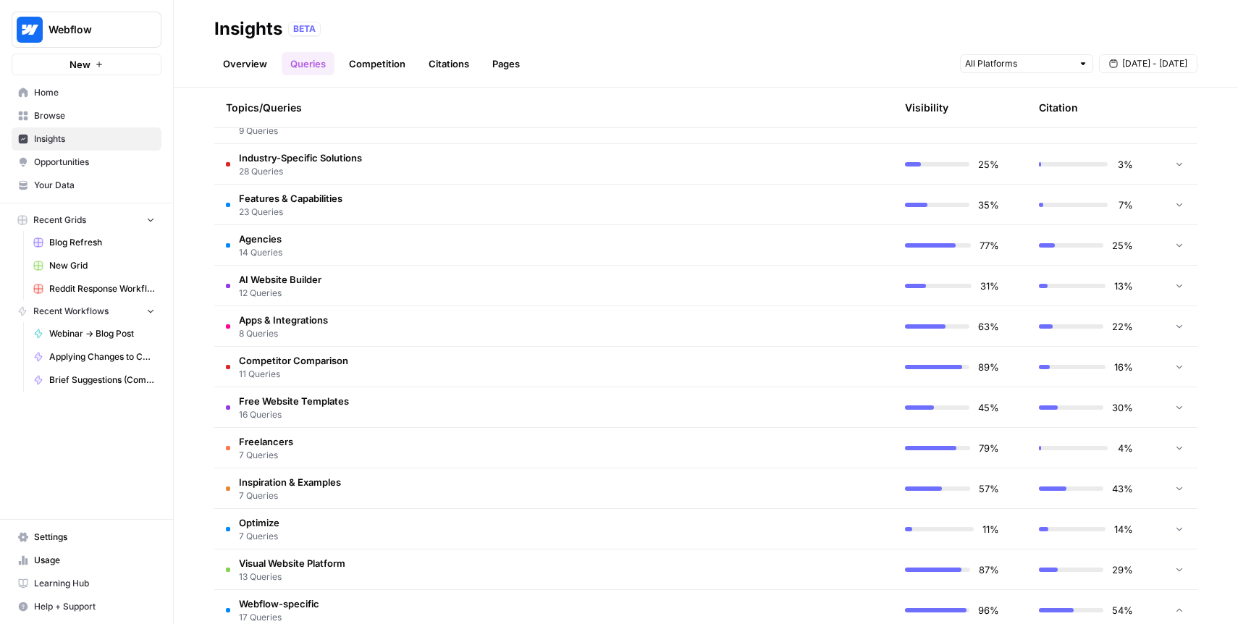
scroll to position [3152, 0]
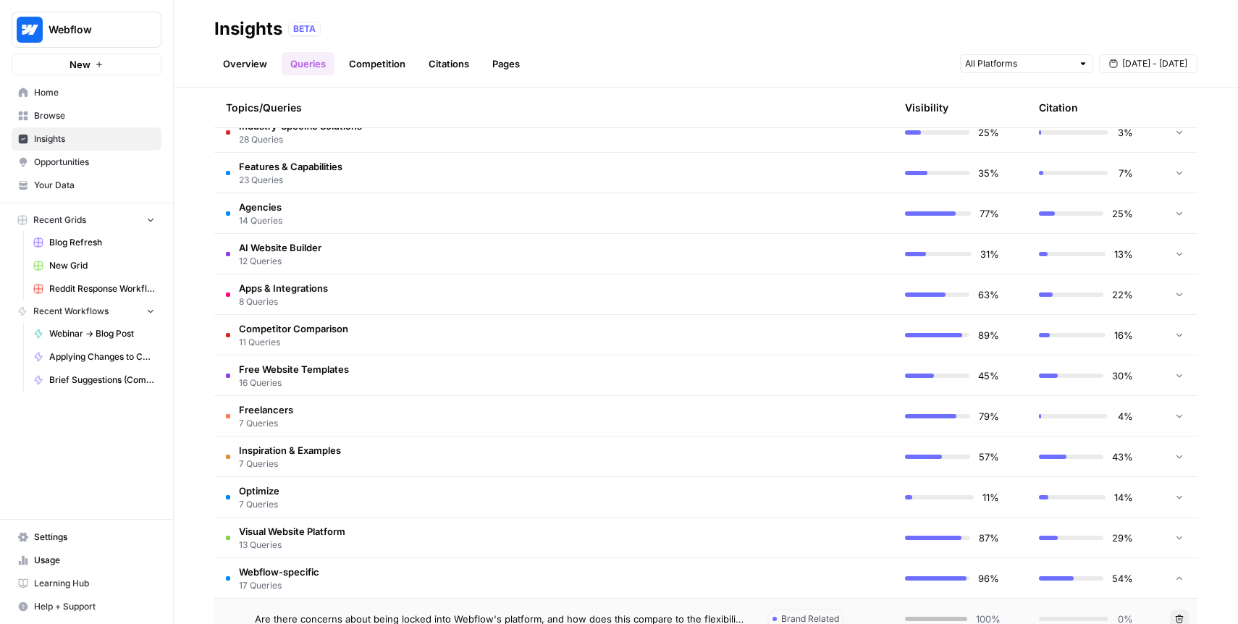
click at [429, 172] on td "Features & Capabilities 23 Queries" at bounding box center [485, 173] width 542 height 40
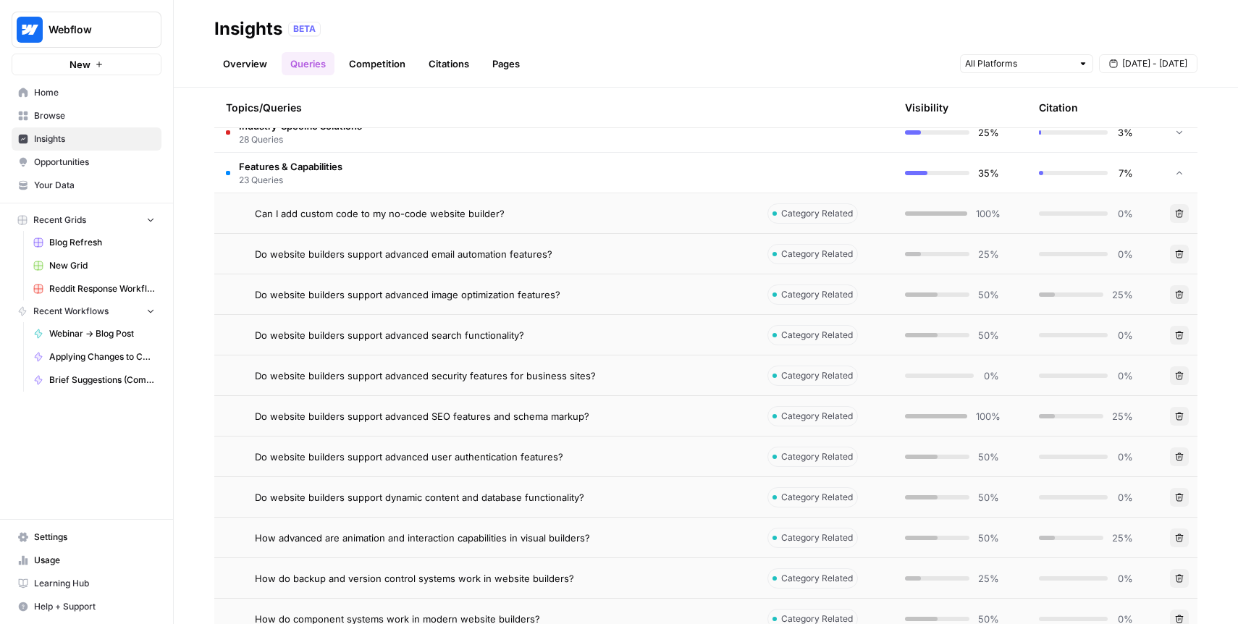
click at [434, 172] on td "Features & Capabilities 23 Queries" at bounding box center [485, 173] width 542 height 40
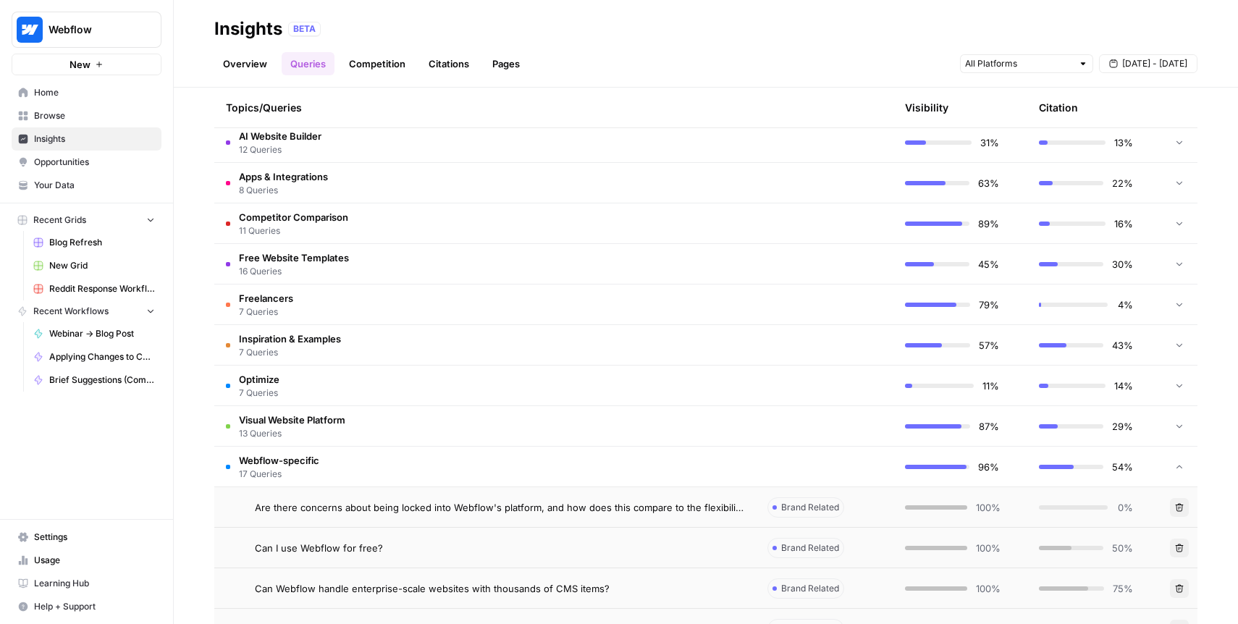
scroll to position [3264, 0]
click at [429, 174] on td "Apps & Integrations 8 Queries" at bounding box center [485, 182] width 542 height 40
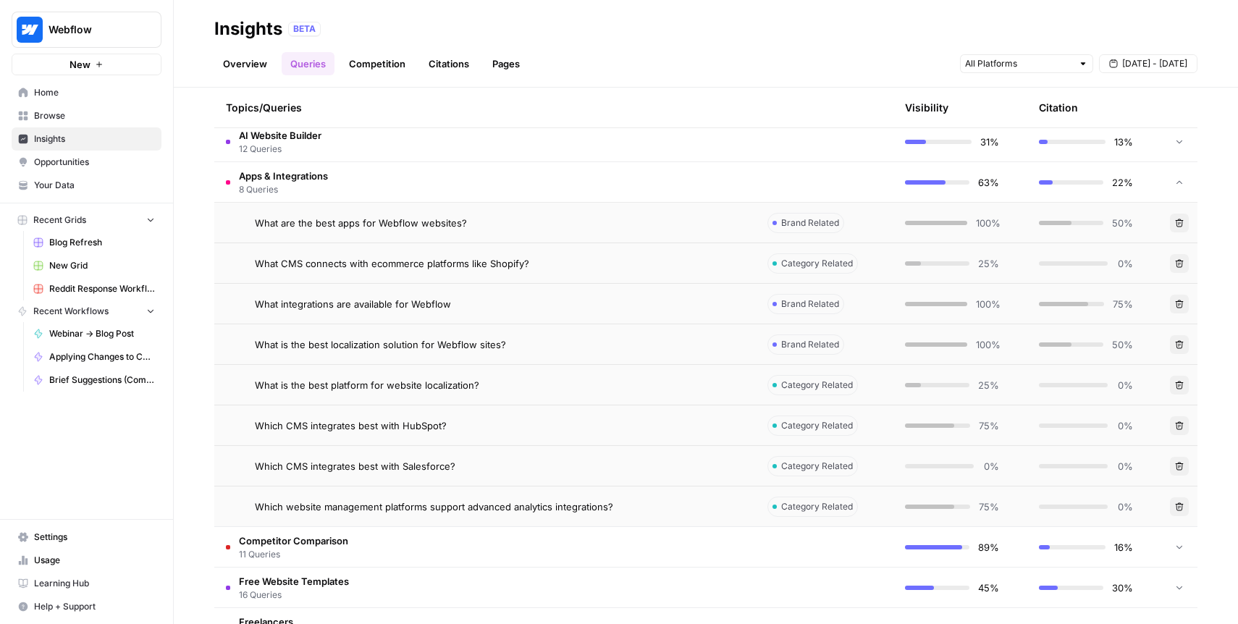
click at [436, 174] on td "Apps & Integrations 8 Queries" at bounding box center [485, 182] width 542 height 40
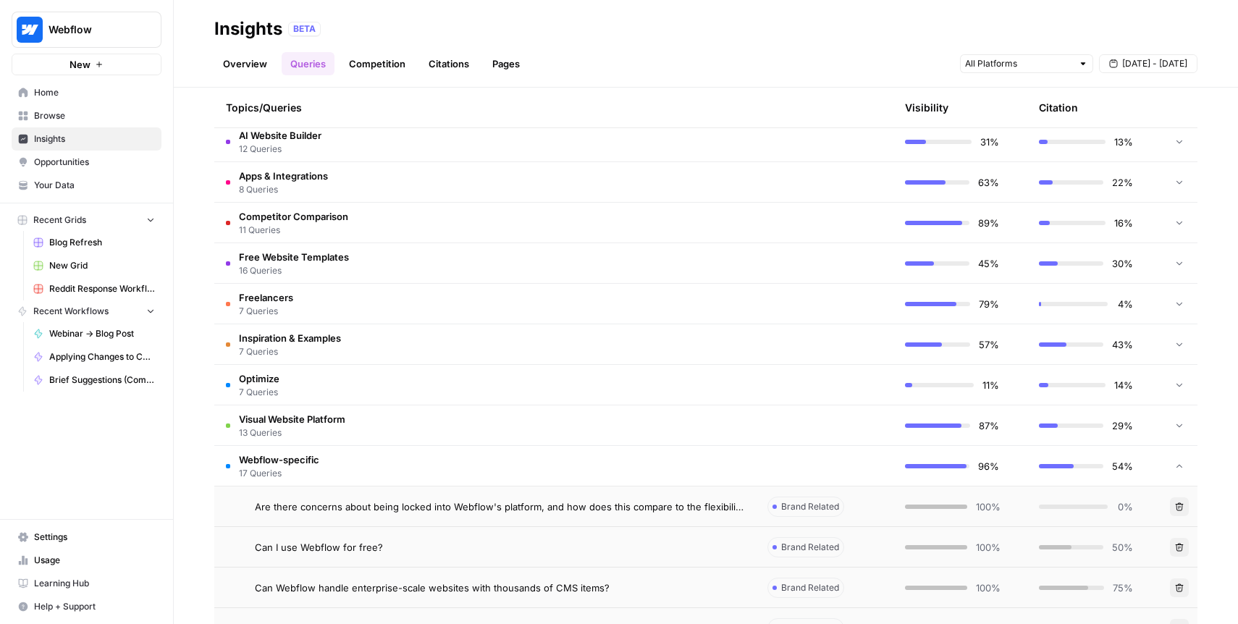
scroll to position [3299, 0]
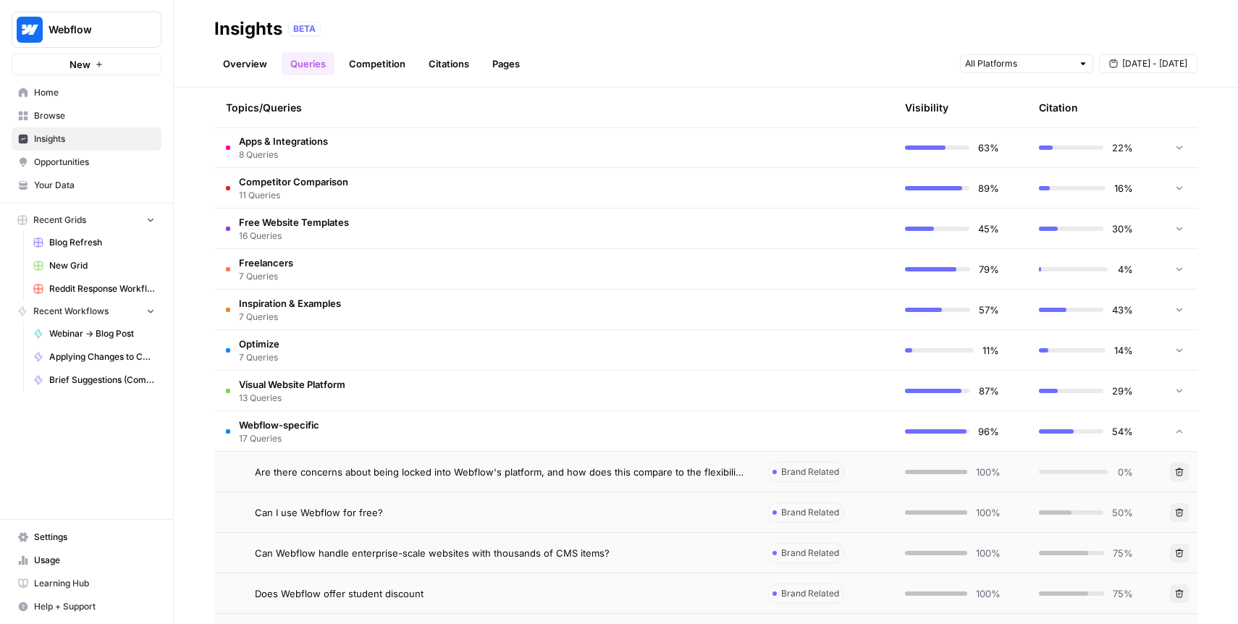
click at [430, 190] on td "Competitor Comparison 11 Queries" at bounding box center [485, 188] width 542 height 40
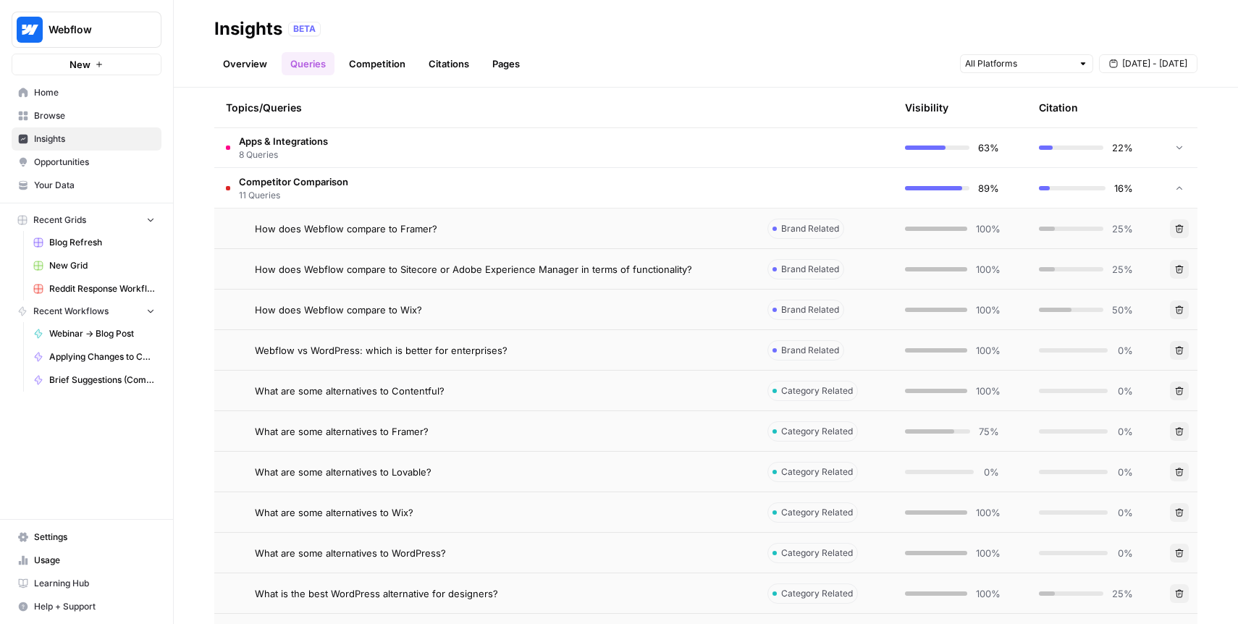
click at [447, 189] on td "Competitor Comparison 11 Queries" at bounding box center [485, 188] width 542 height 40
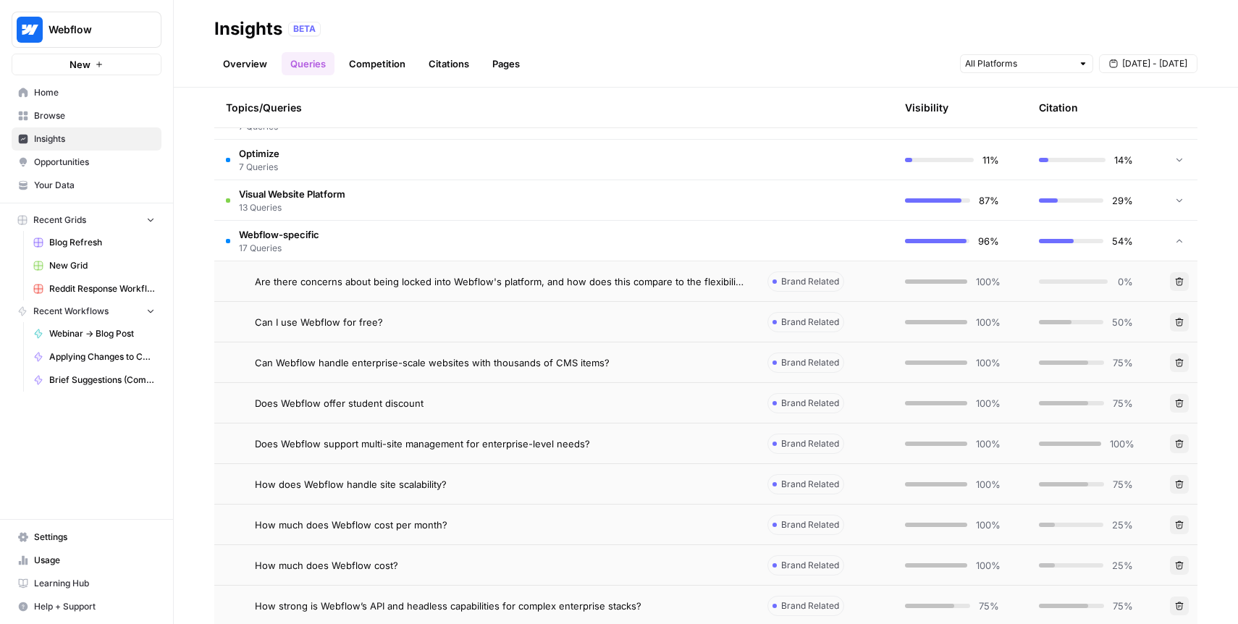
click at [411, 249] on td "Webflow-specific 17 Queries" at bounding box center [485, 241] width 542 height 40
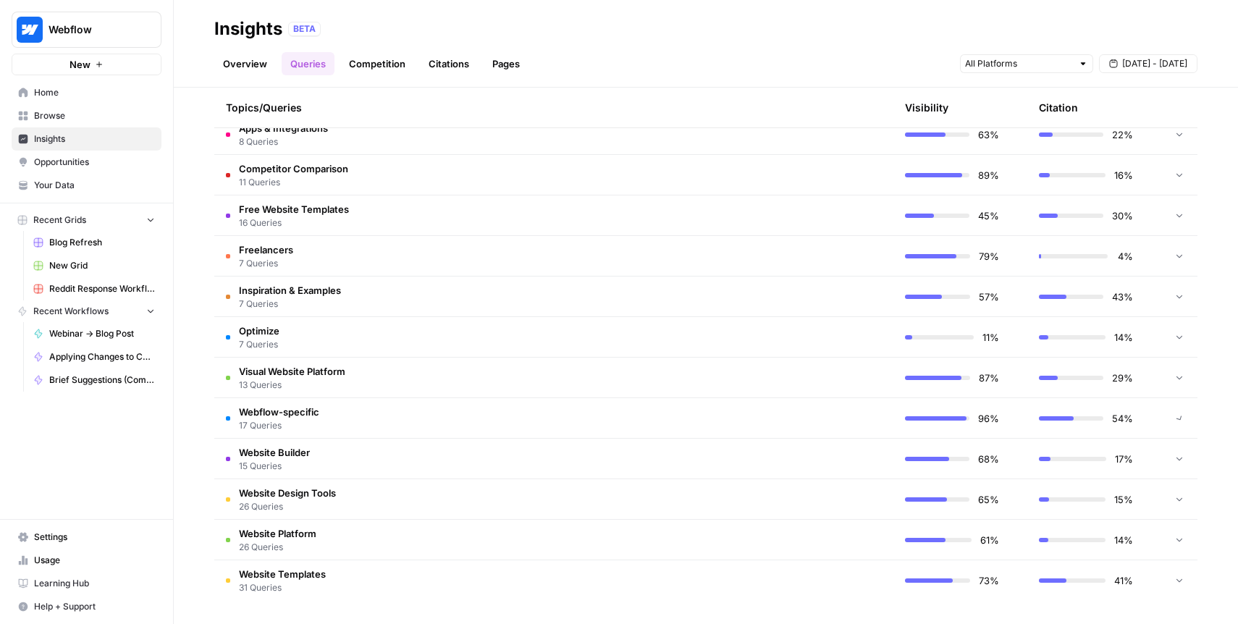
scroll to position [3312, 0]
click at [392, 330] on td "Optimize 7 Queries" at bounding box center [485, 337] width 542 height 40
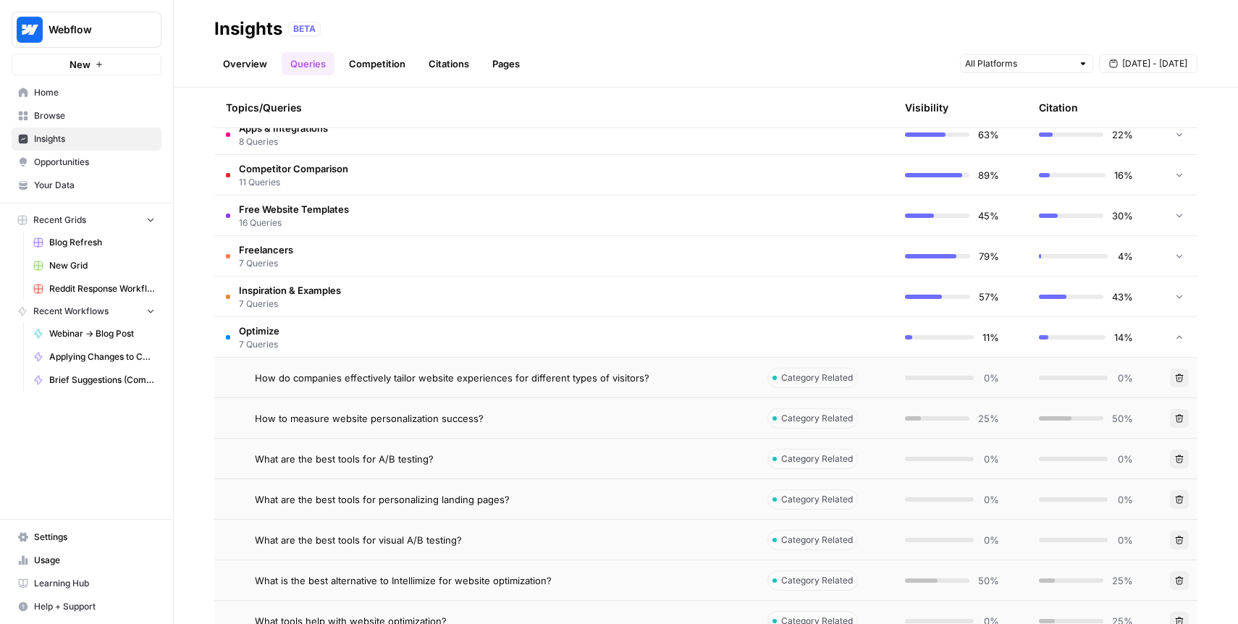
scroll to position [3450, 0]
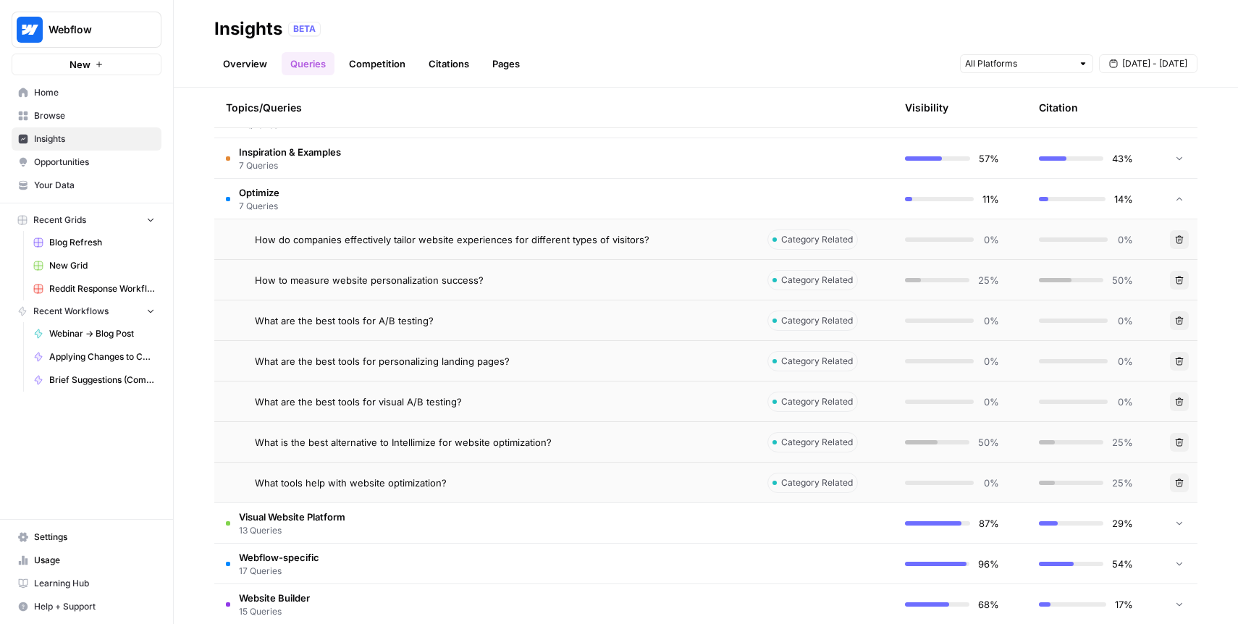
click at [421, 193] on td "Optimize 7 Queries" at bounding box center [485, 199] width 542 height 40
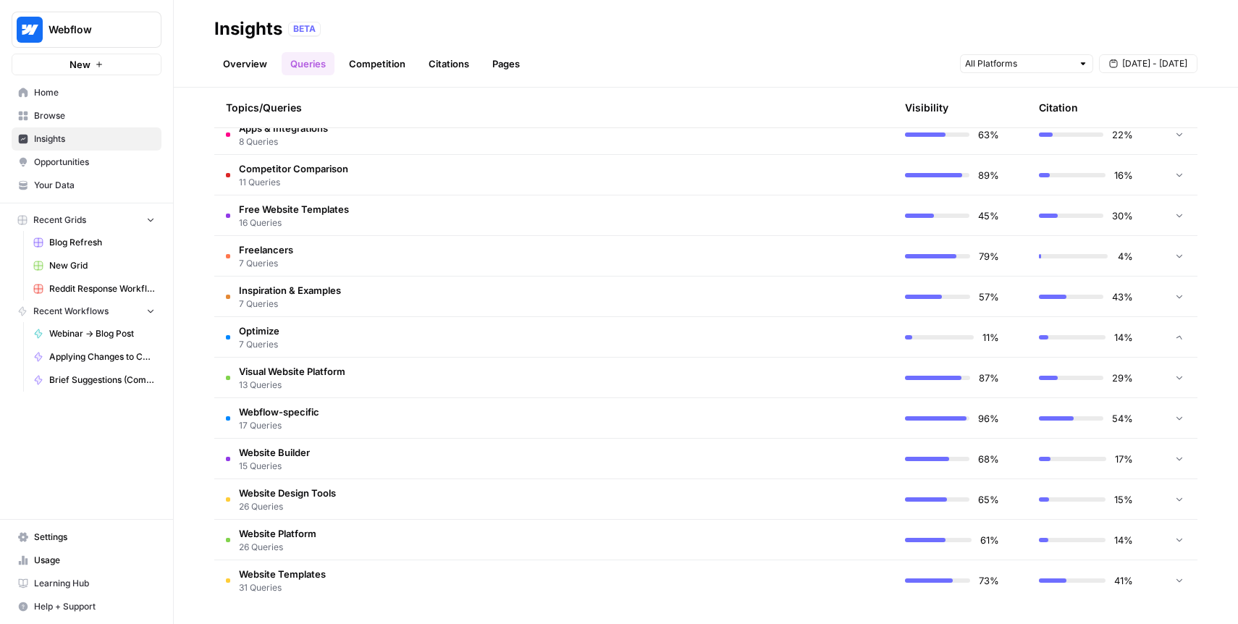
scroll to position [3312, 0]
click at [370, 534] on td "Website Platform 26 Queries" at bounding box center [485, 540] width 542 height 40
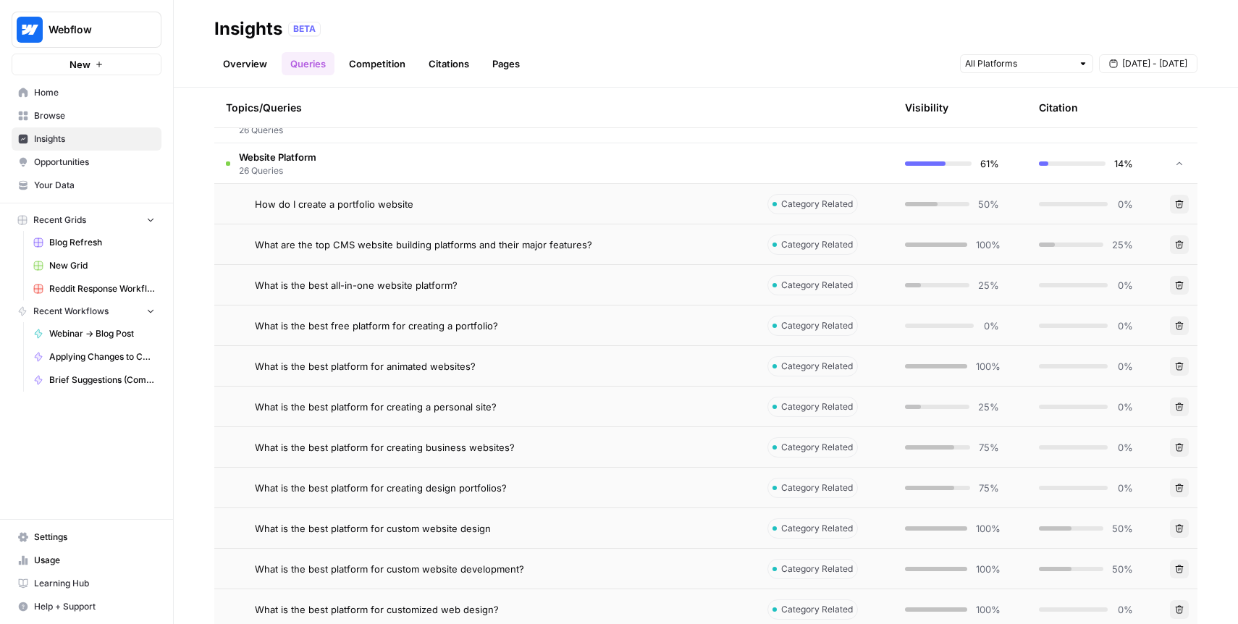
click at [418, 157] on td "Website Platform 26 Queries" at bounding box center [485, 163] width 542 height 40
